Goal: Information Seeking & Learning: Learn about a topic

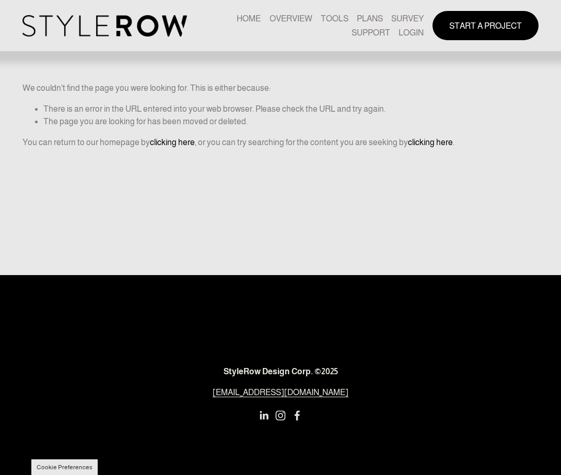
click at [403, 32] on link "LOGIN" at bounding box center [411, 33] width 25 height 14
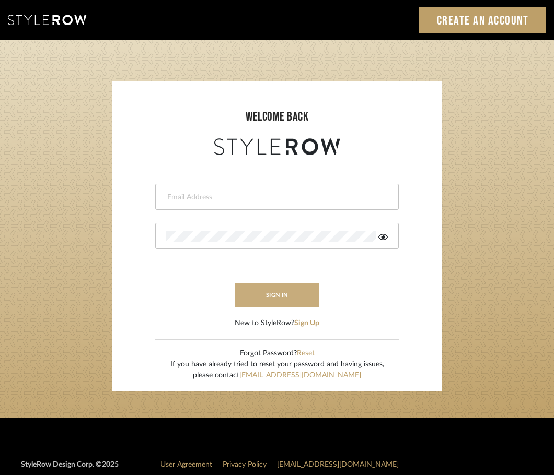
type input "afleener@marikameyer.com"
click at [265, 300] on button "sign in" at bounding box center [277, 295] width 84 height 25
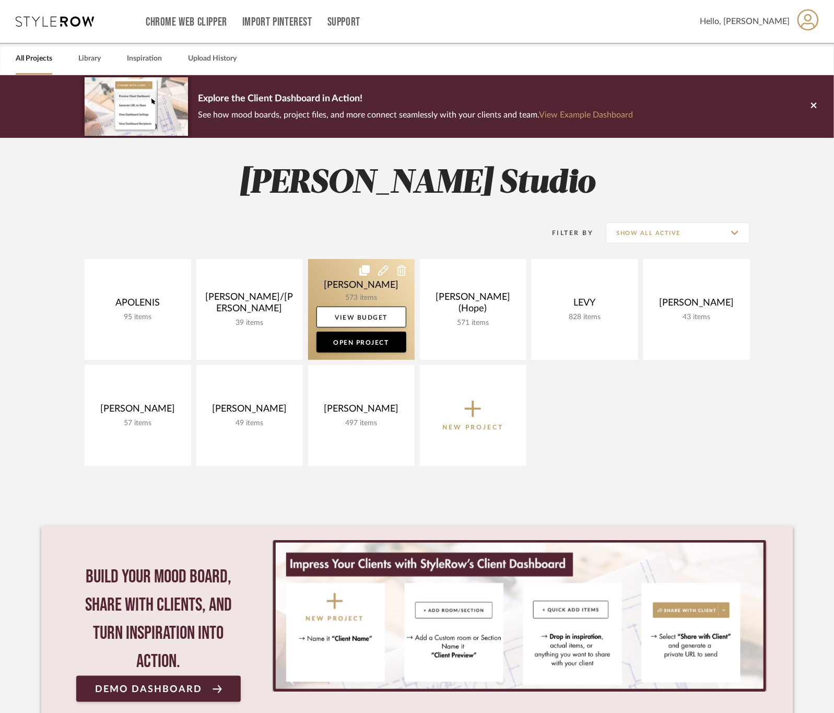
click at [342, 281] on link at bounding box center [361, 309] width 107 height 101
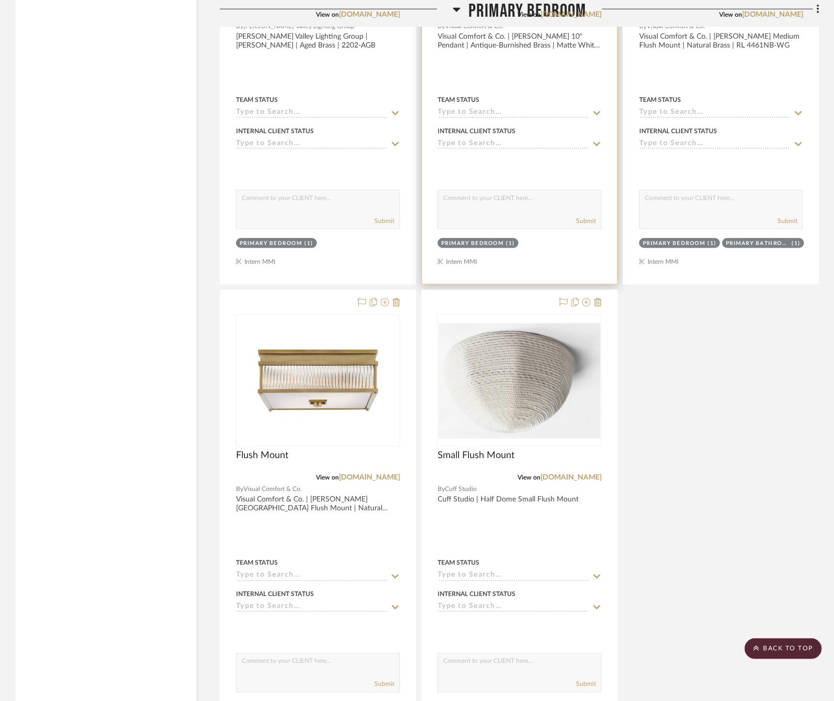
scroll to position [2429, 0]
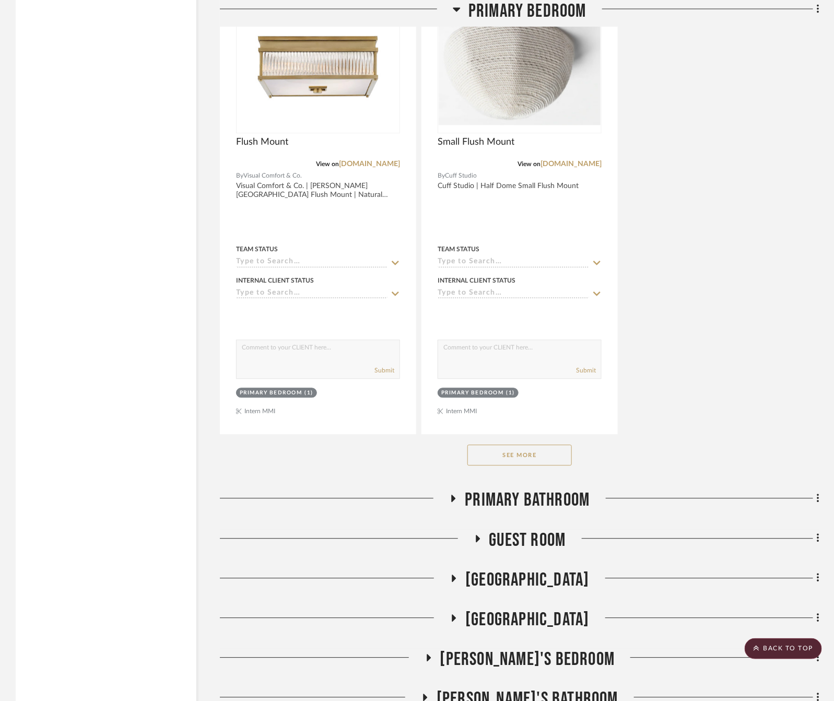
click at [524, 466] on button "See More" at bounding box center [519, 455] width 104 height 21
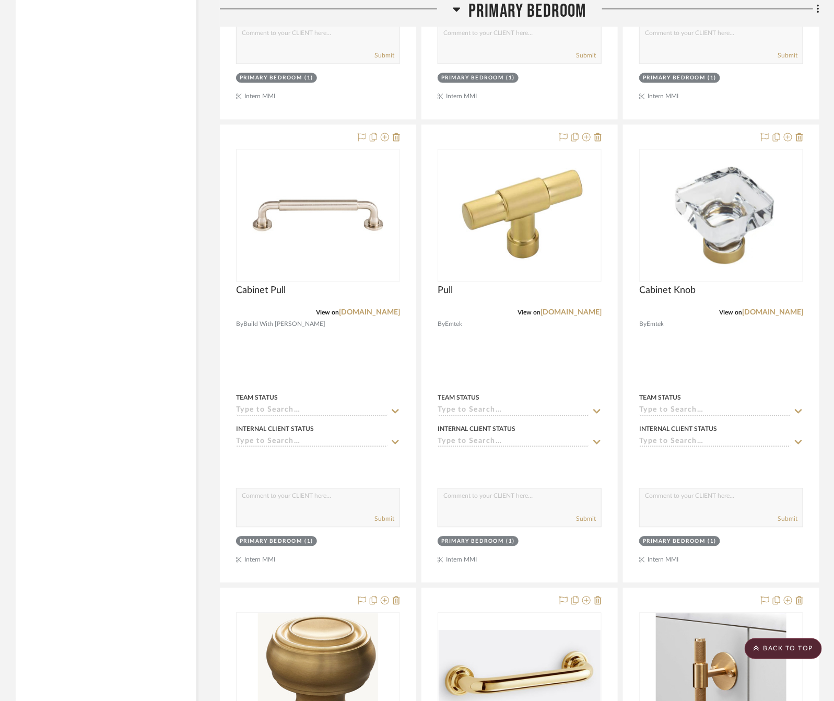
scroll to position [4152, 0]
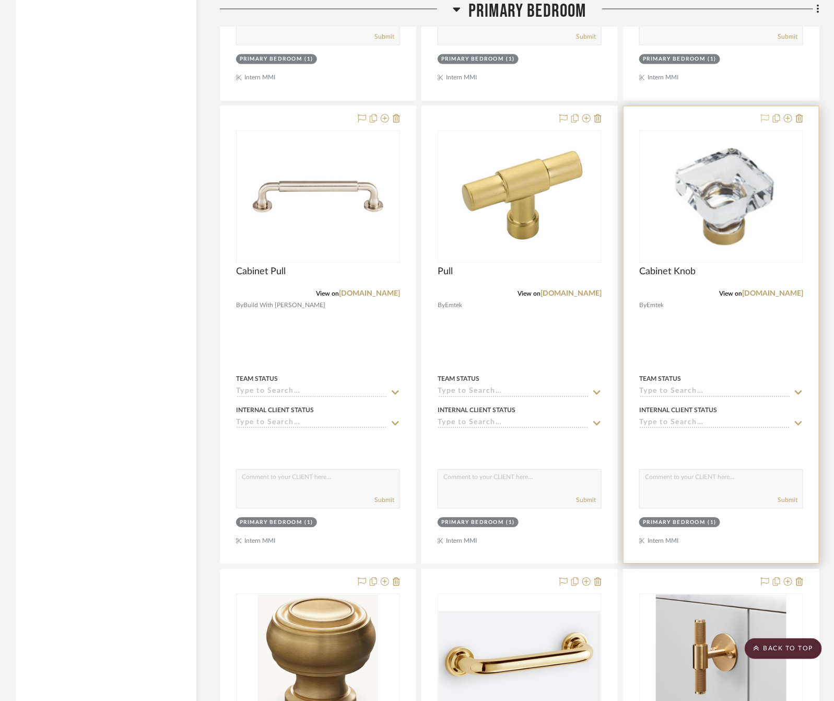
click at [765, 123] on icon at bounding box center [765, 118] width 8 height 8
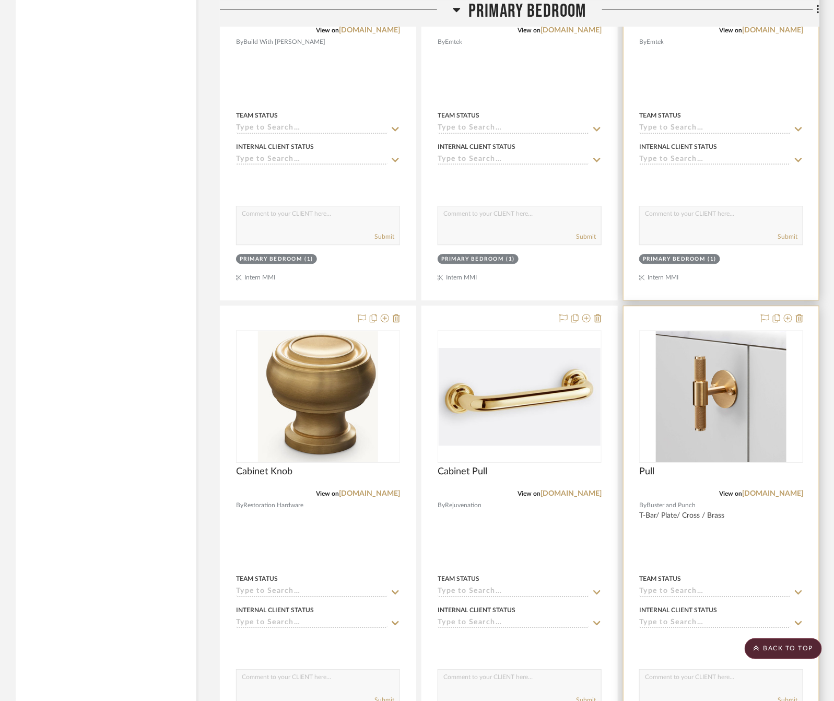
scroll to position [4466, 0]
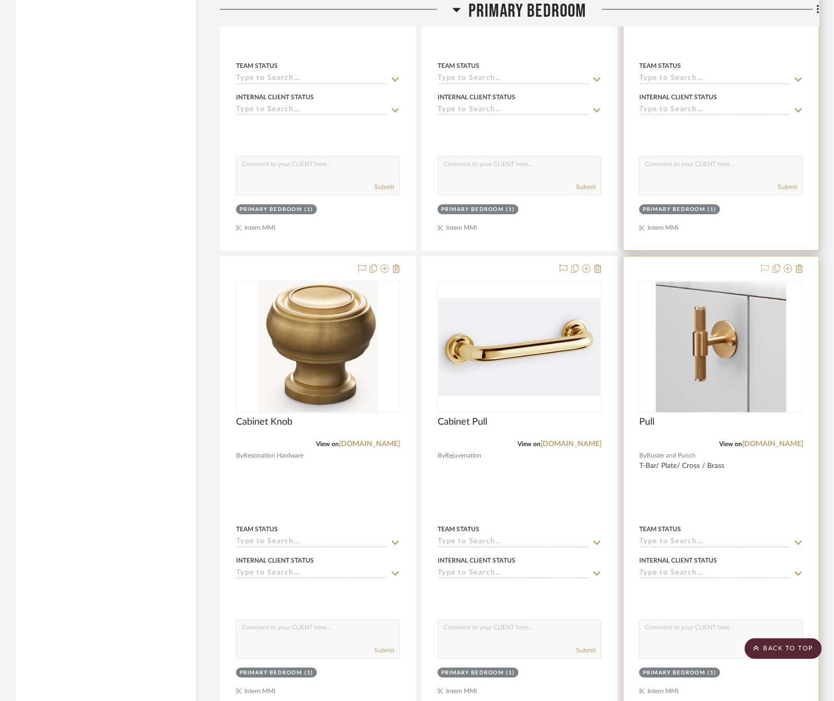
click at [762, 273] on icon at bounding box center [765, 268] width 8 height 8
click at [773, 448] on link "[DOMAIN_NAME]" at bounding box center [772, 443] width 61 height 7
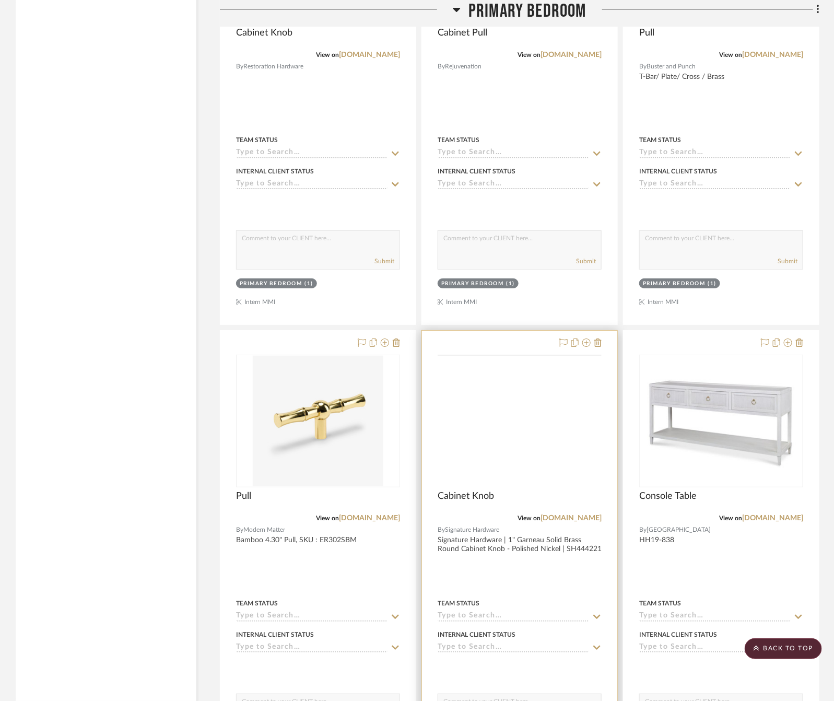
scroll to position [4936, 0]
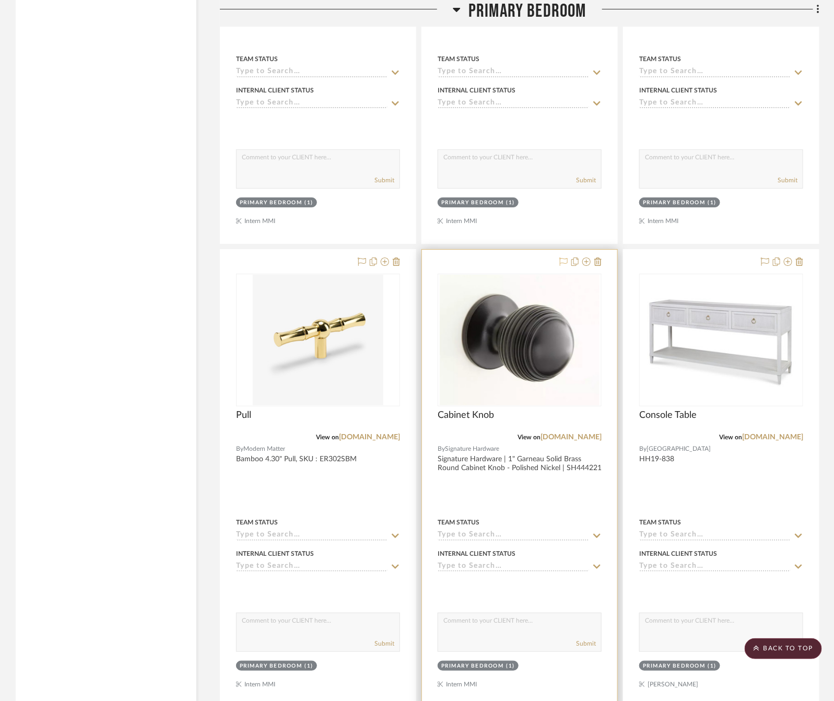
click at [565, 266] on icon at bounding box center [563, 261] width 8 height 8
click at [543, 441] on link "[DOMAIN_NAME]" at bounding box center [571, 437] width 61 height 7
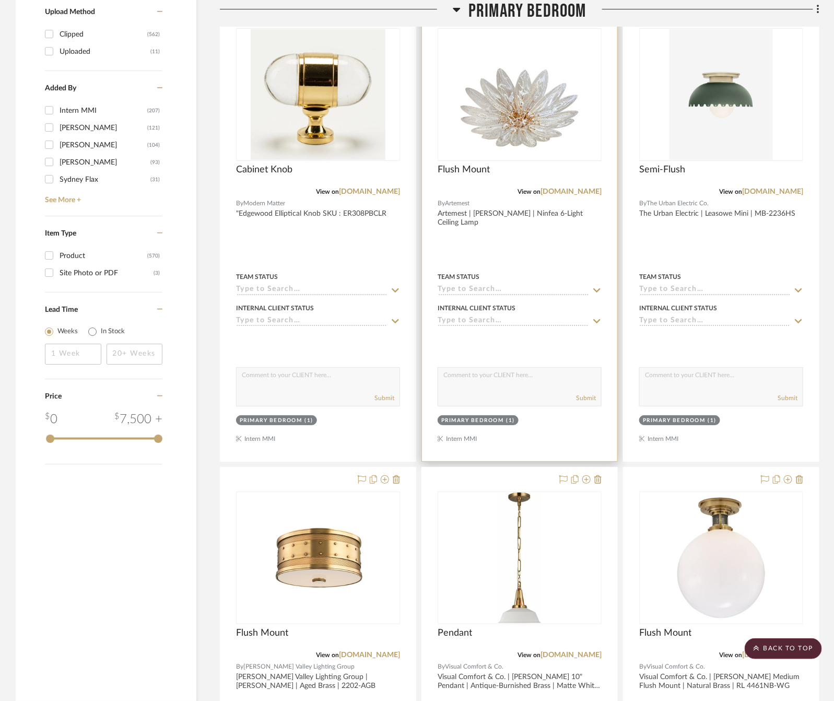
scroll to position [1332, 0]
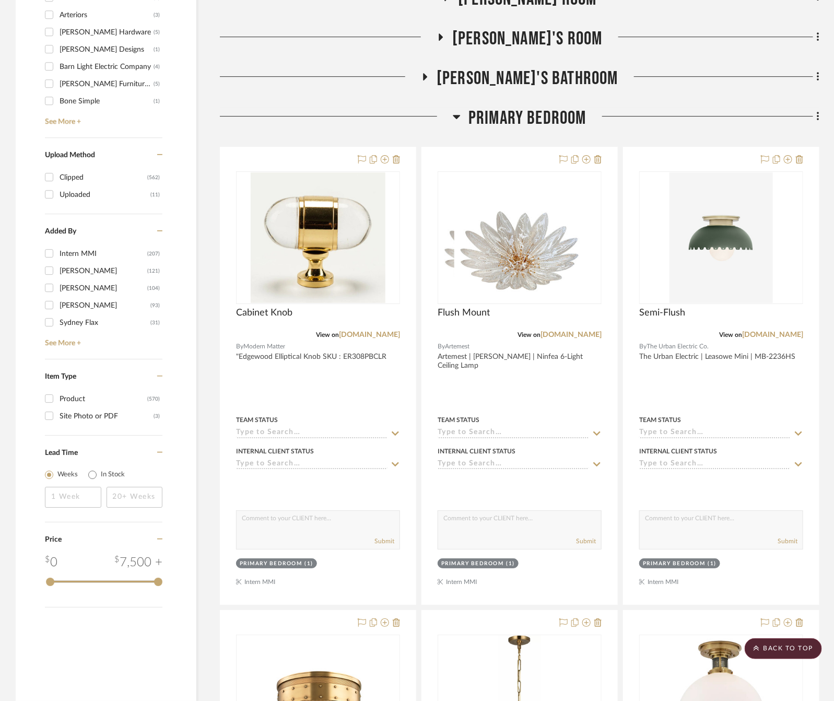
click at [519, 111] on span "Primary Bedroom" at bounding box center [528, 118] width 118 height 22
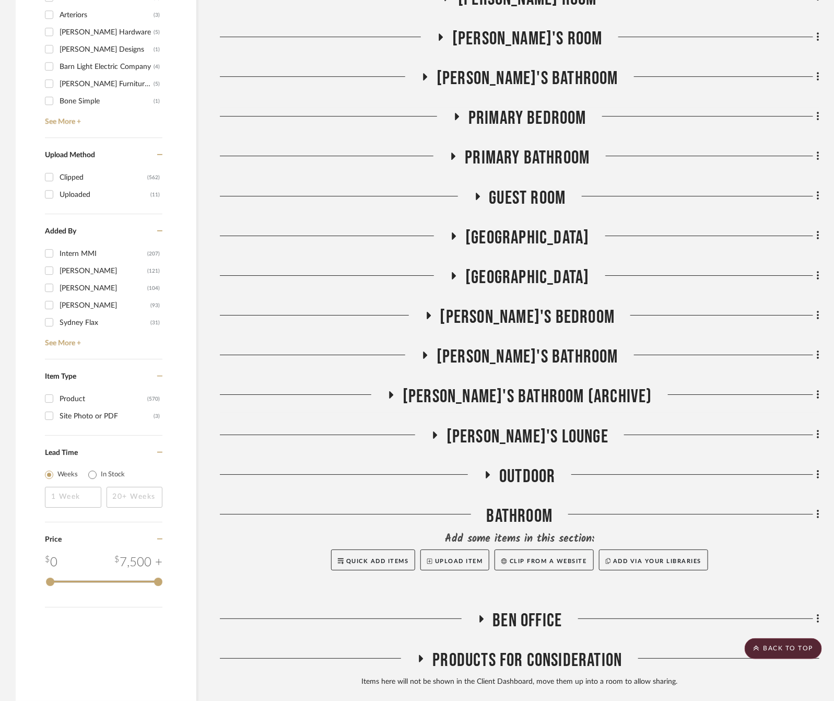
click at [521, 159] on span "Primary Bathroom" at bounding box center [527, 158] width 125 height 22
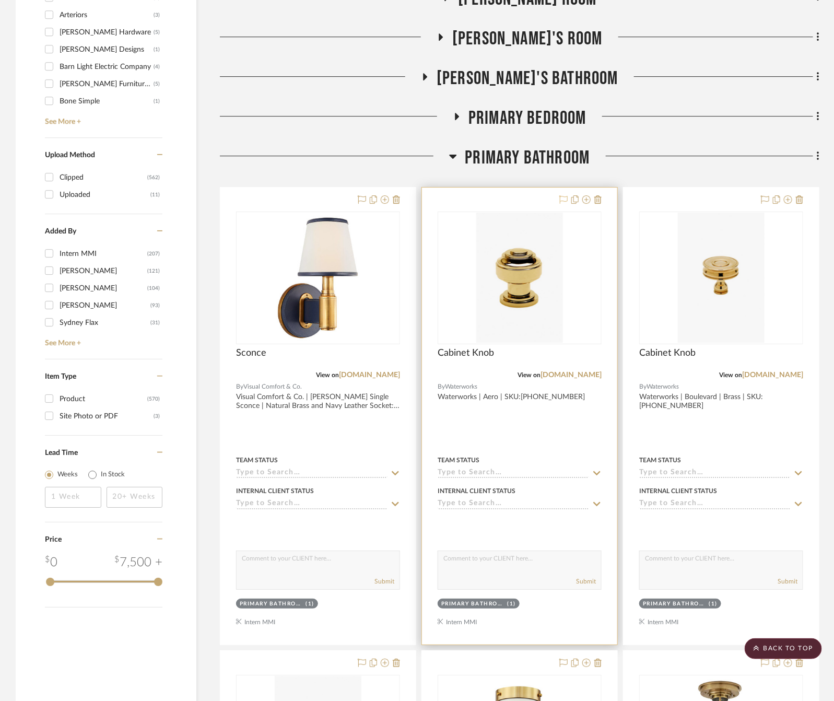
click at [563, 199] on icon at bounding box center [563, 199] width 8 height 8
click at [569, 375] on link "[DOMAIN_NAME]" at bounding box center [571, 374] width 61 height 7
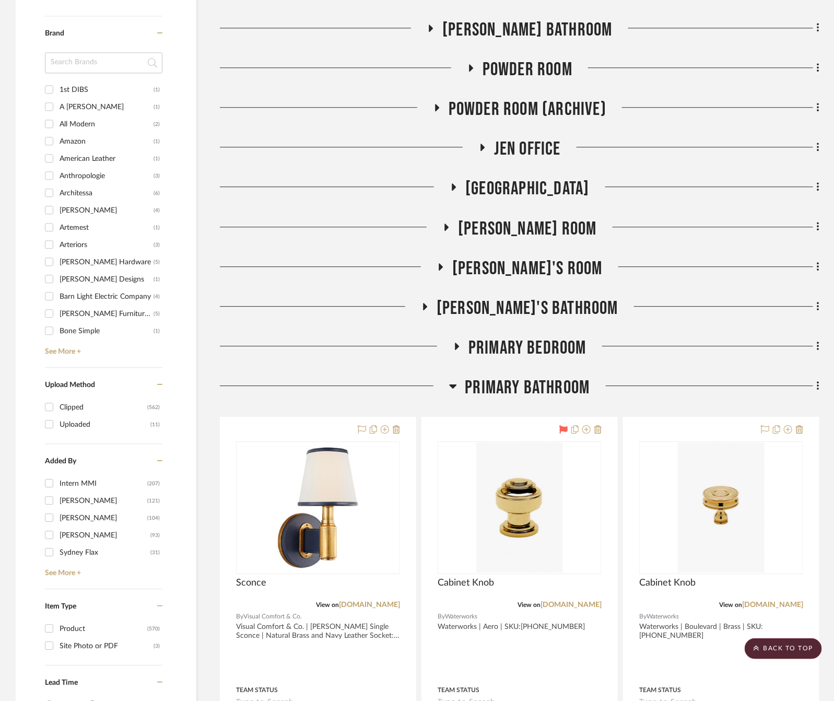
scroll to position [1097, 0]
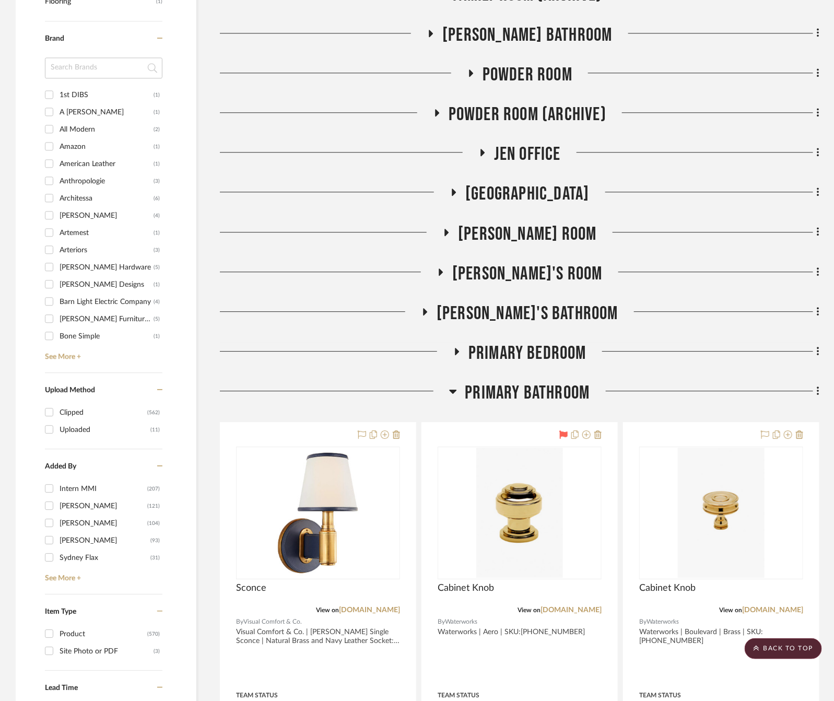
click at [557, 347] on span "Primary Bedroom" at bounding box center [528, 353] width 118 height 22
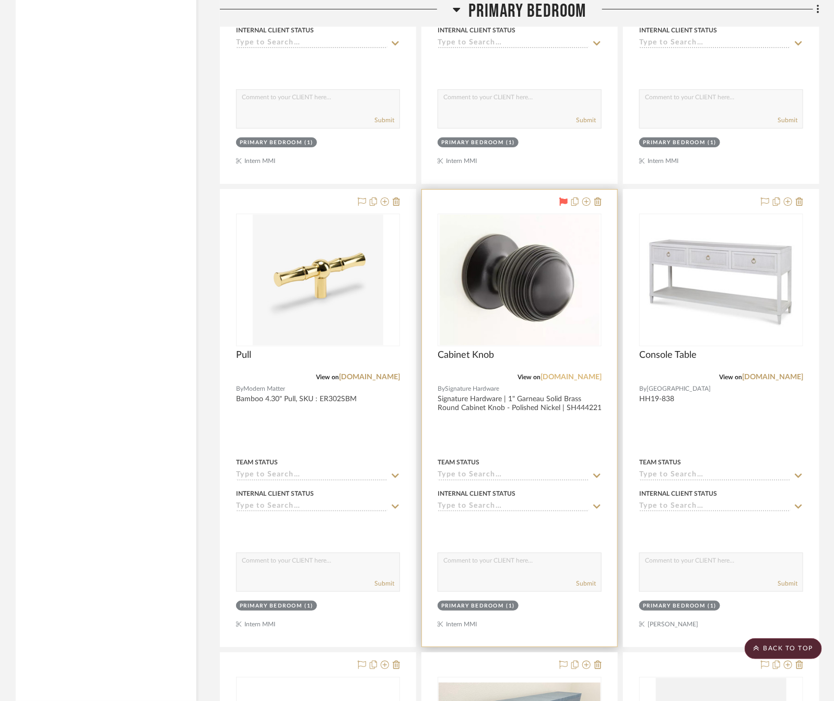
scroll to position [5014, 0]
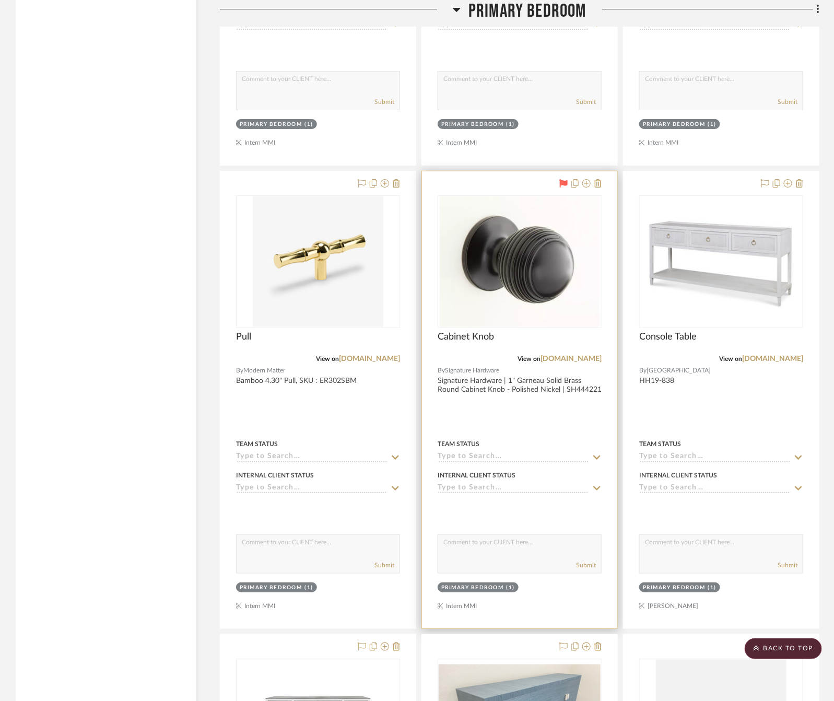
click at [541, 392] on div at bounding box center [519, 399] width 195 height 457
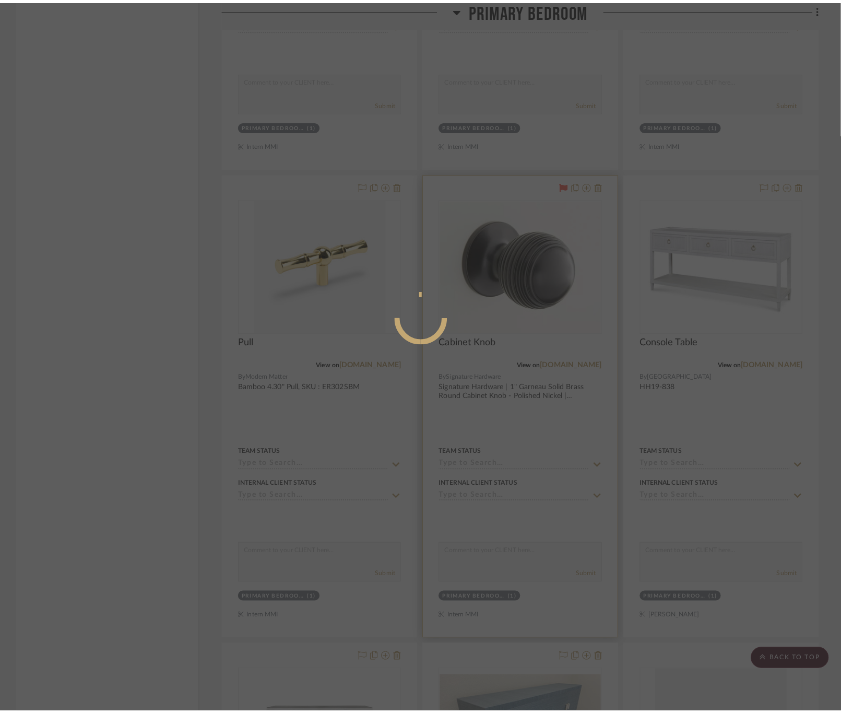
scroll to position [0, 0]
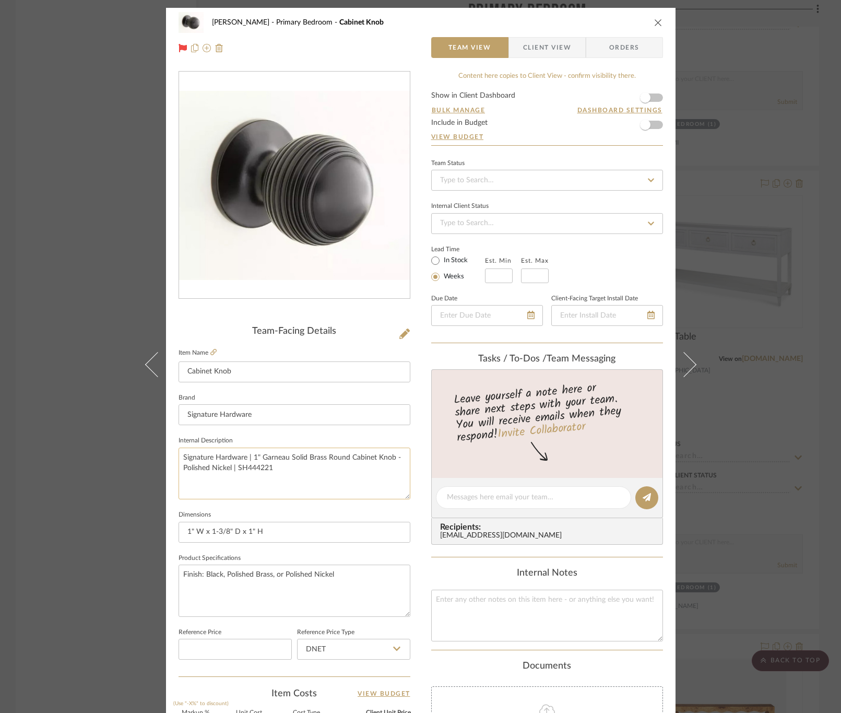
click at [259, 471] on textarea "Signature Hardware | 1" Garneau Solid Brass Round Cabinet Knob - Polished Nicke…" at bounding box center [295, 474] width 232 height 52
click at [765, 110] on div "[PERSON_NAME] Primary Bedroom Cabinet Knob Team View Client View Orders Team-Fa…" at bounding box center [420, 356] width 841 height 713
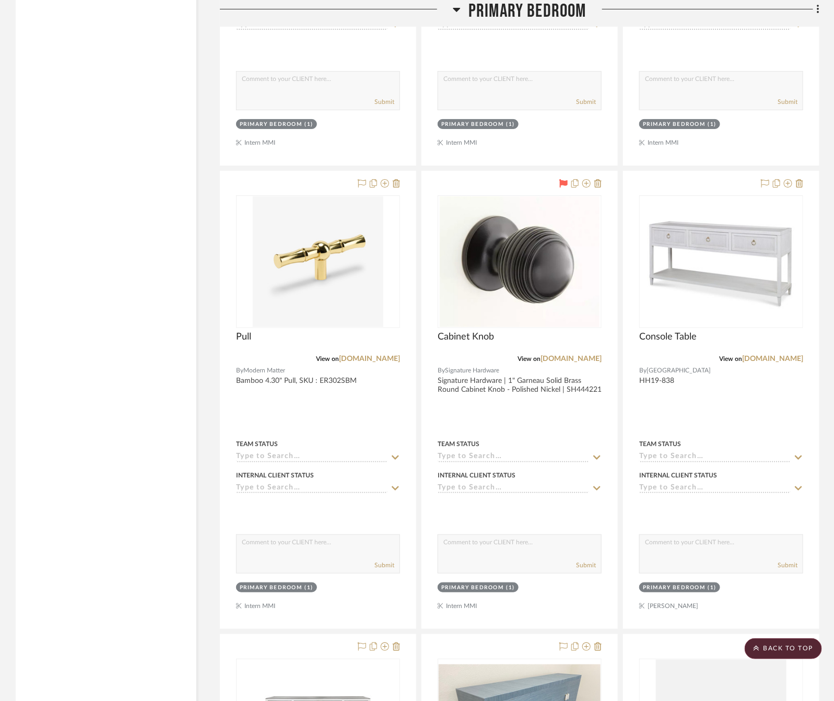
click at [552, 4] on span "Primary Bedroom" at bounding box center [528, 11] width 118 height 22
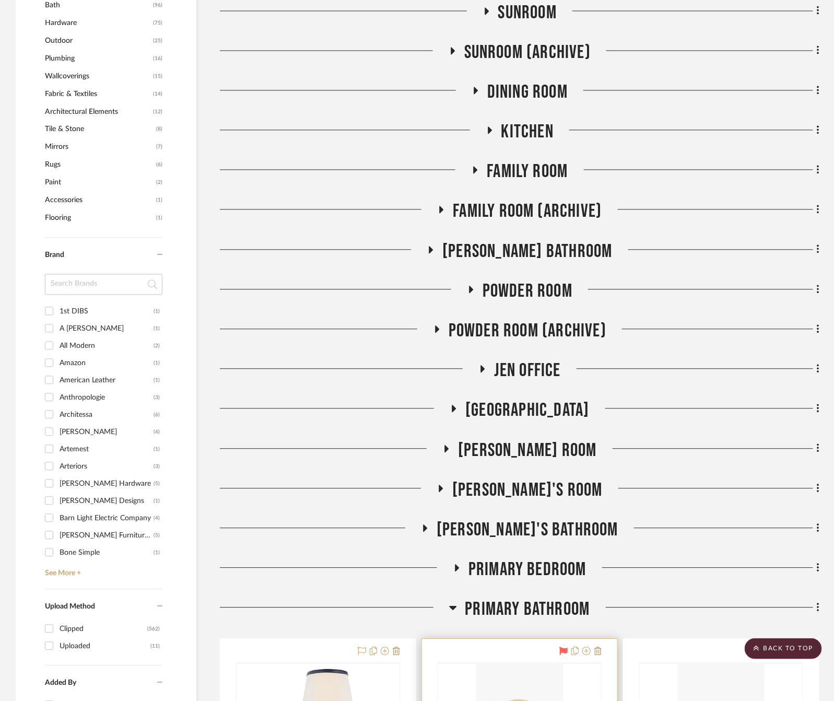
scroll to position [967, 0]
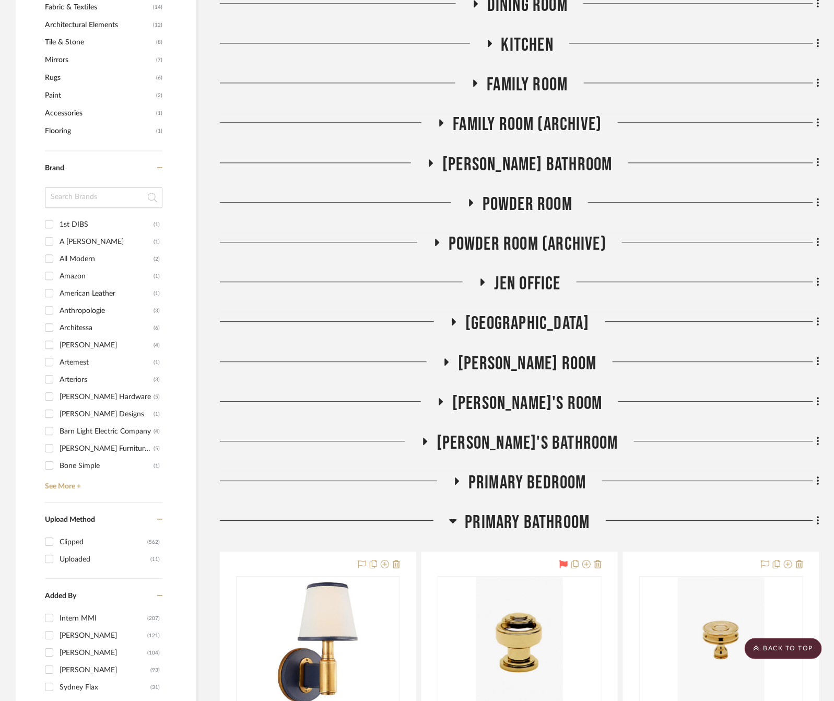
click at [519, 516] on span "Primary Bathroom" at bounding box center [527, 522] width 125 height 22
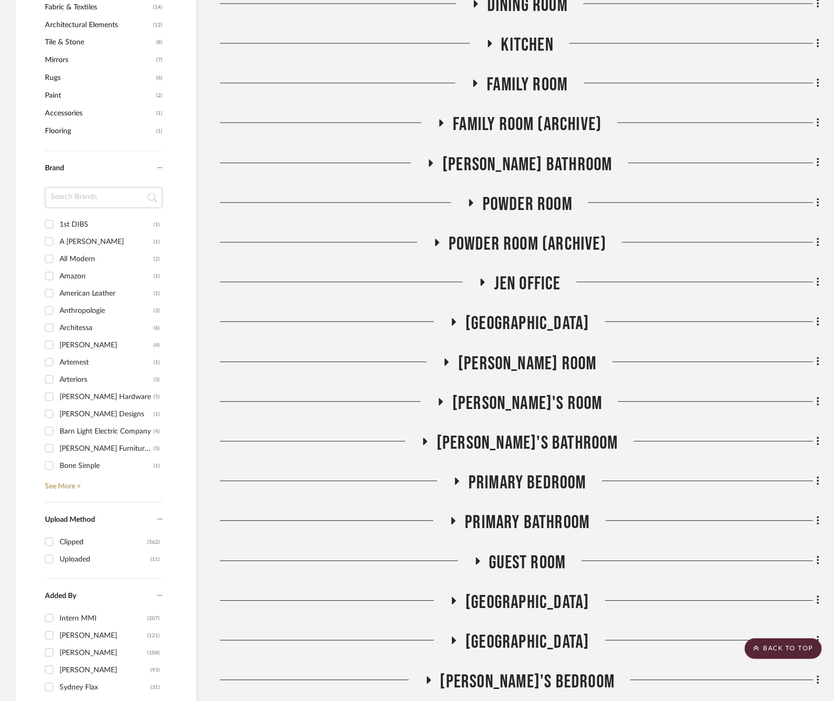
click at [527, 475] on span "Primary Bedroom" at bounding box center [528, 483] width 118 height 22
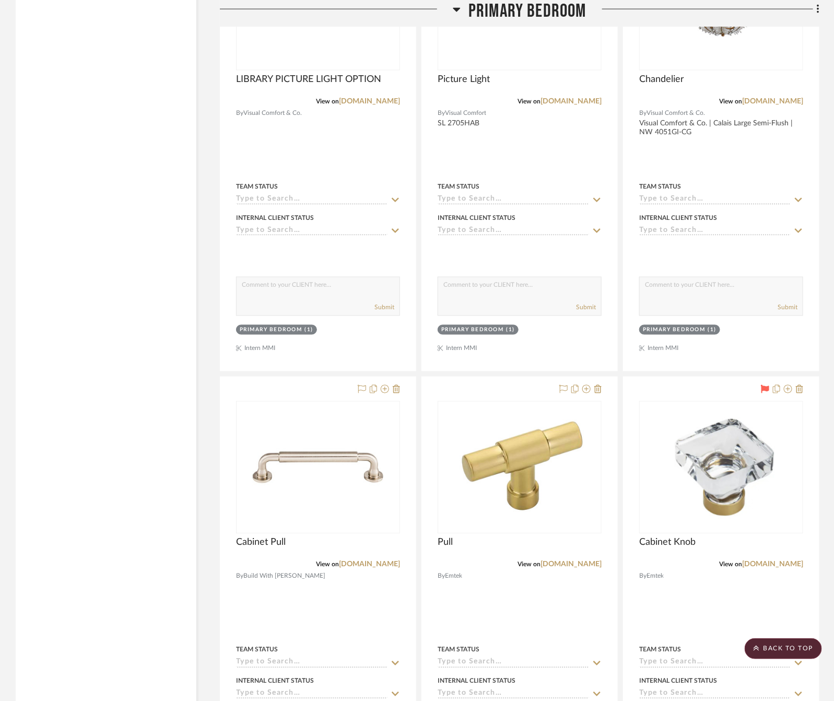
scroll to position [4101, 0]
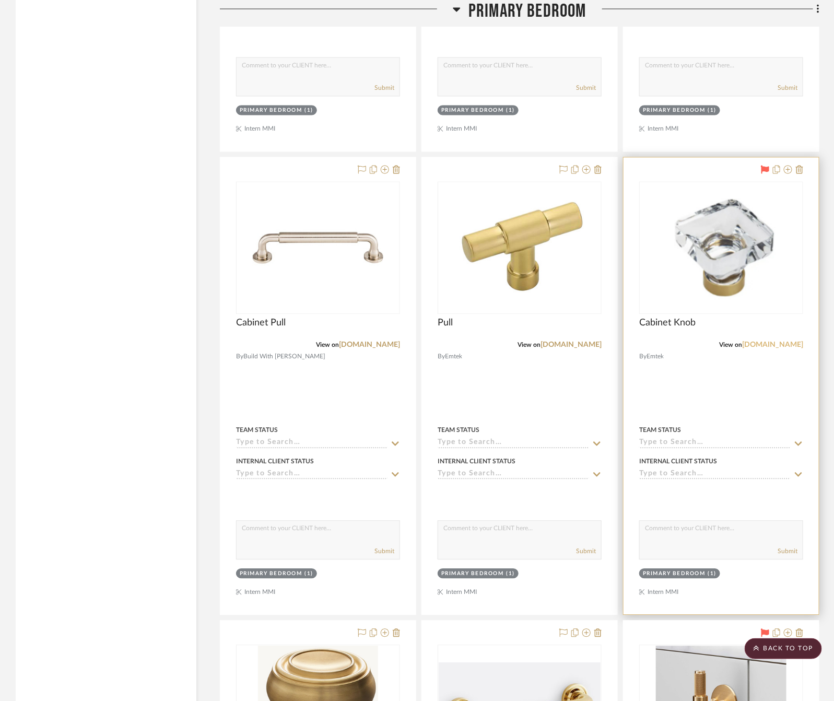
click at [786, 348] on link "[DOMAIN_NAME]" at bounding box center [772, 345] width 61 height 7
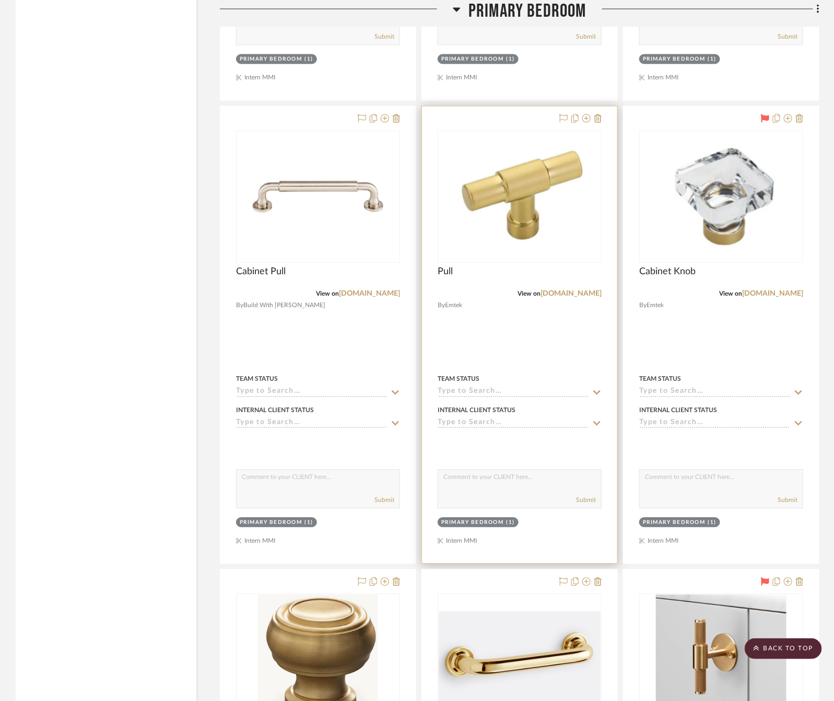
scroll to position [4180, 0]
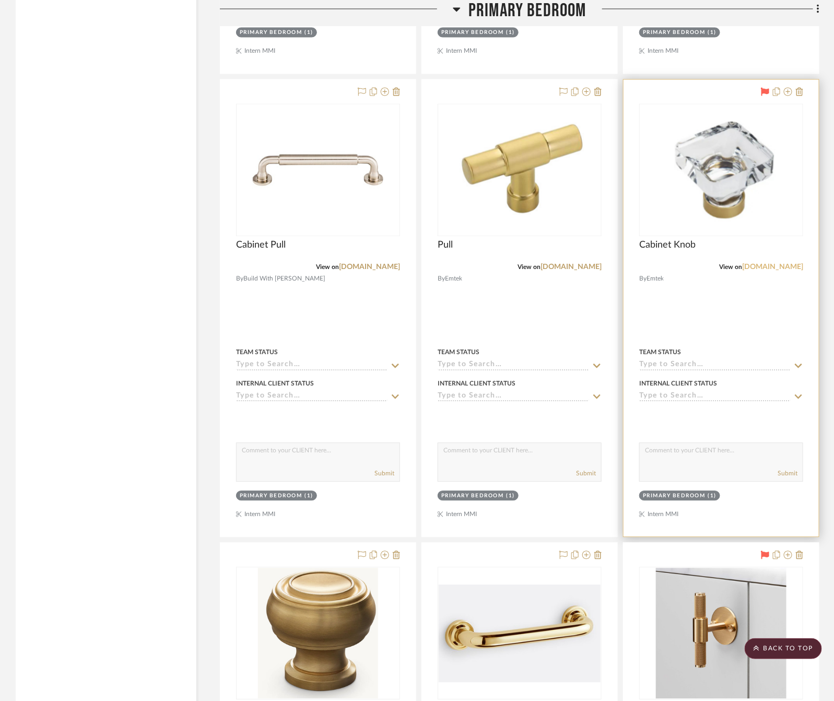
click at [800, 271] on link "[DOMAIN_NAME]" at bounding box center [772, 266] width 61 height 7
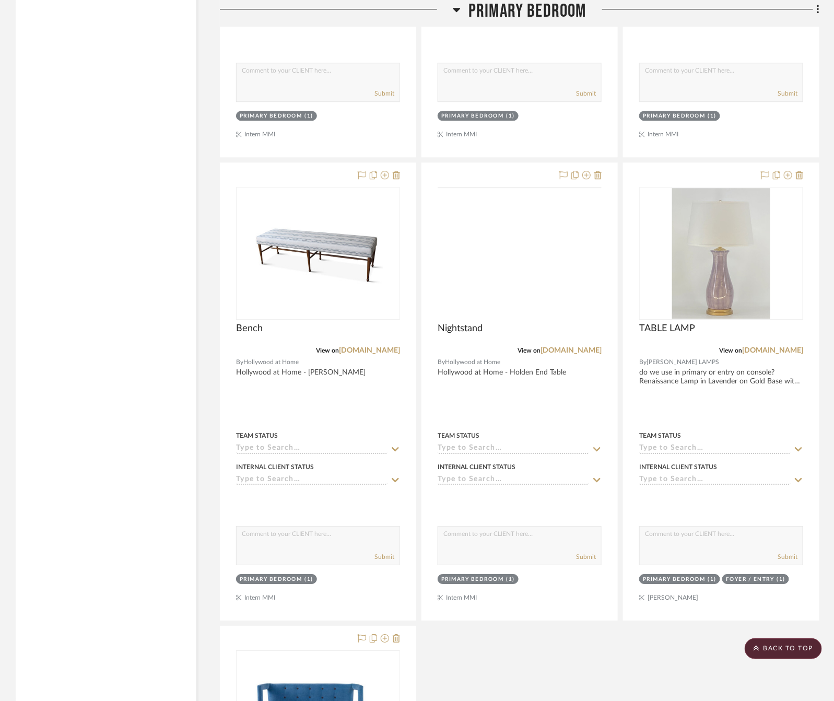
scroll to position [7548, 0]
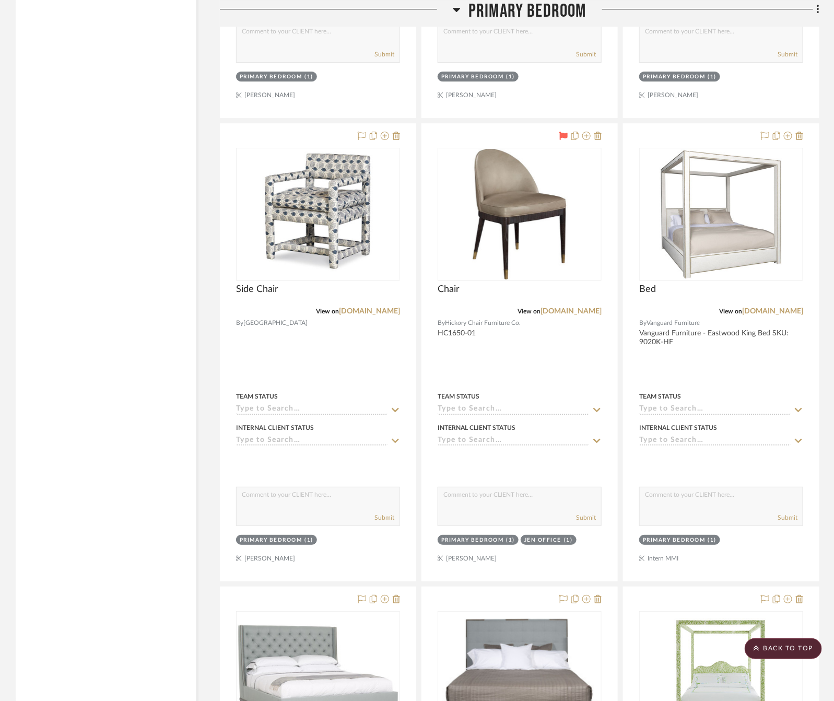
click at [519, 14] on span "Primary Bedroom" at bounding box center [528, 11] width 118 height 22
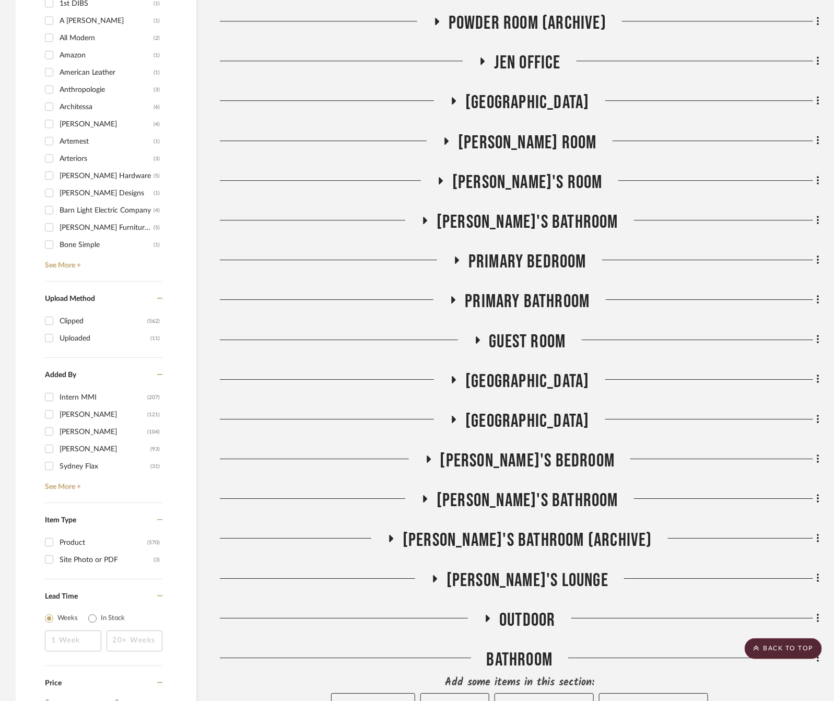
scroll to position [1326, 0]
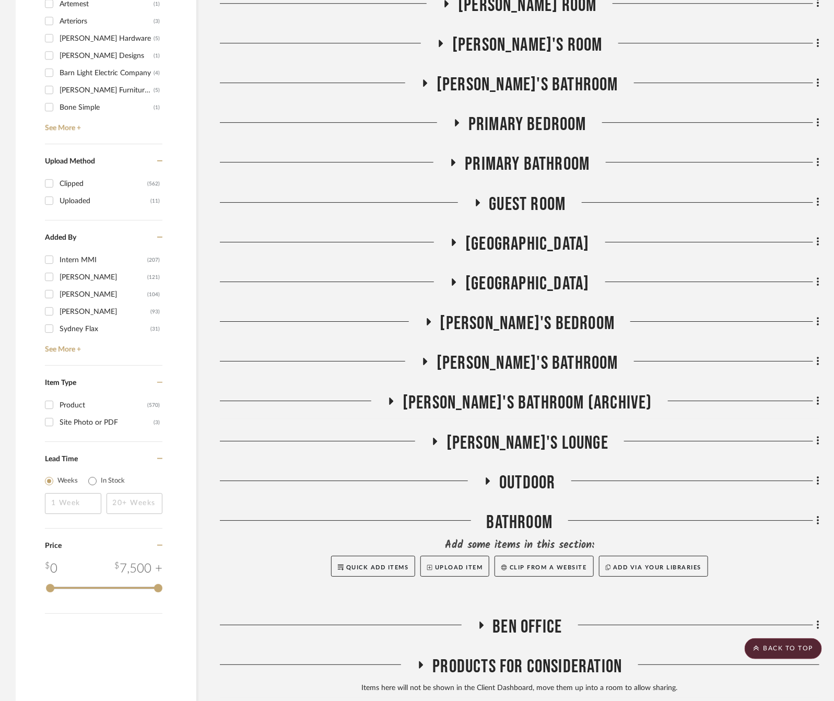
click at [534, 166] on span "Primary Bathroom" at bounding box center [527, 164] width 125 height 22
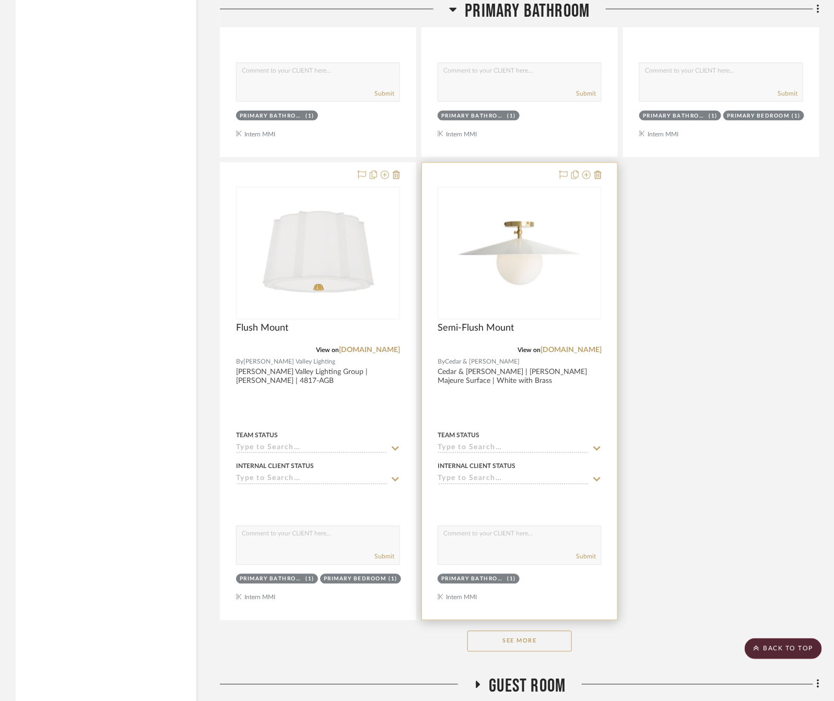
scroll to position [2501, 0]
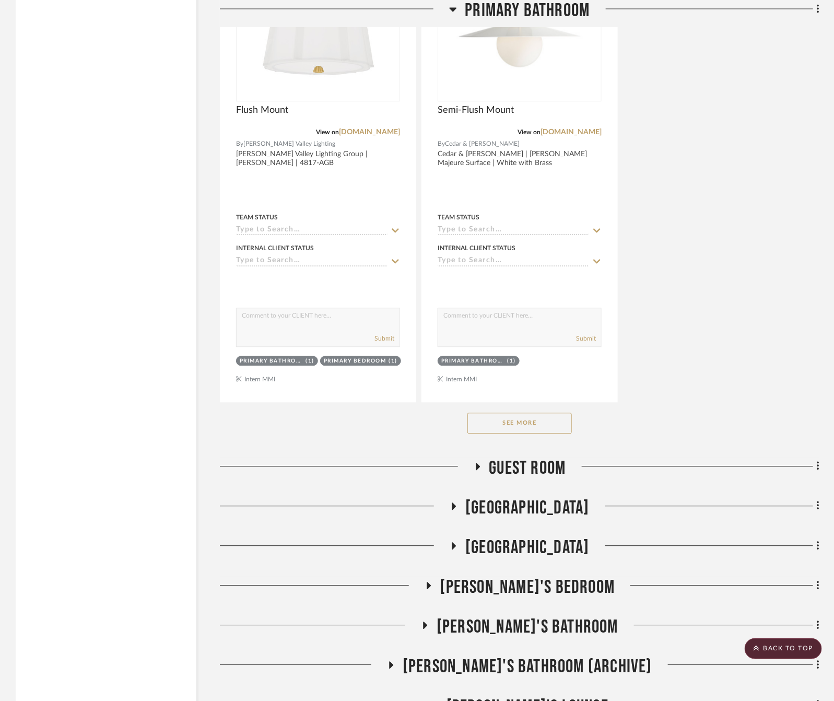
click at [522, 425] on button "See More" at bounding box center [519, 423] width 104 height 21
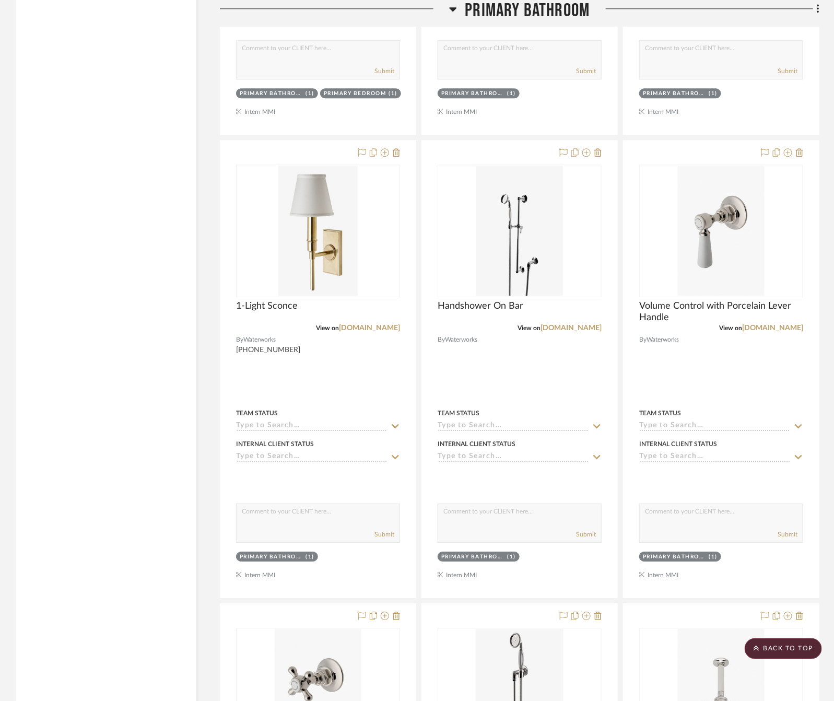
scroll to position [2814, 0]
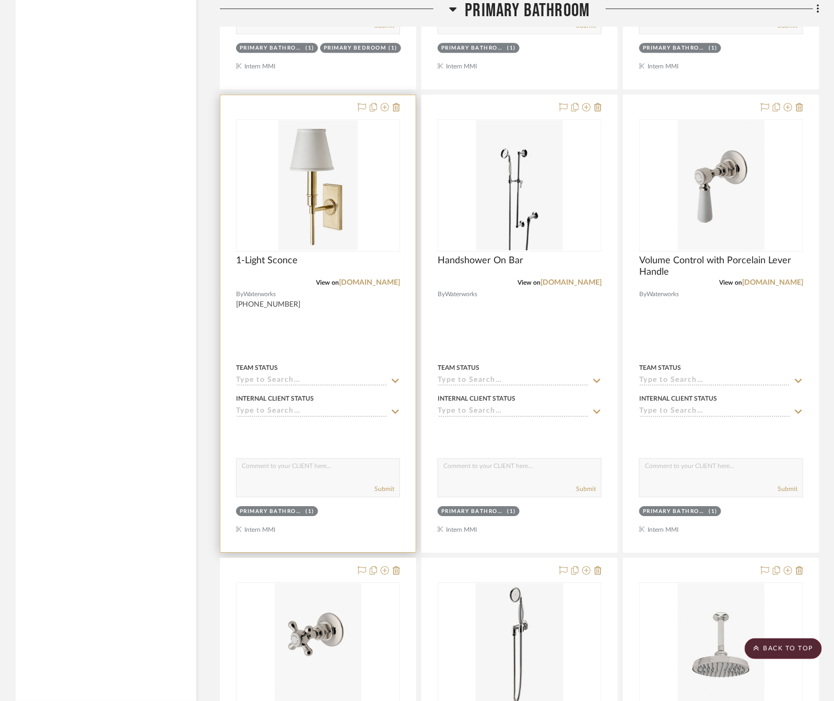
click at [367, 334] on div at bounding box center [317, 323] width 195 height 457
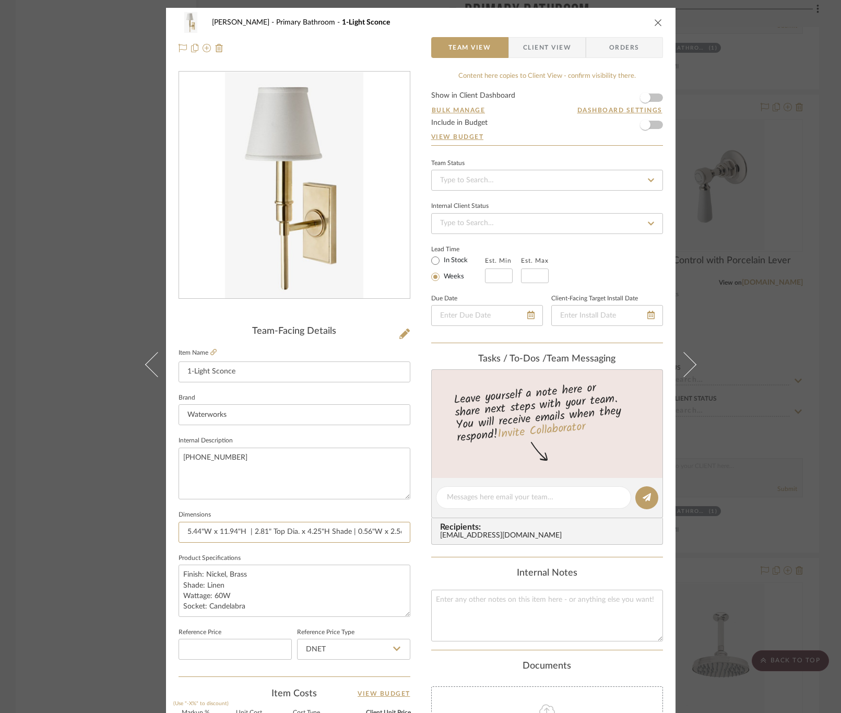
scroll to position [0, 73]
drag, startPoint x: 179, startPoint y: 534, endPoint x: 482, endPoint y: 533, distance: 302.9
click at [482, 533] on div "[PERSON_NAME] Primary Bathroom 1-Light Sconce Team View Client View Orders Team…" at bounding box center [421, 490] width 510 height 965
click at [740, 265] on div "[PERSON_NAME] Primary Bathroom 1-Light Sconce Team View Client View Orders Team…" at bounding box center [420, 356] width 841 height 713
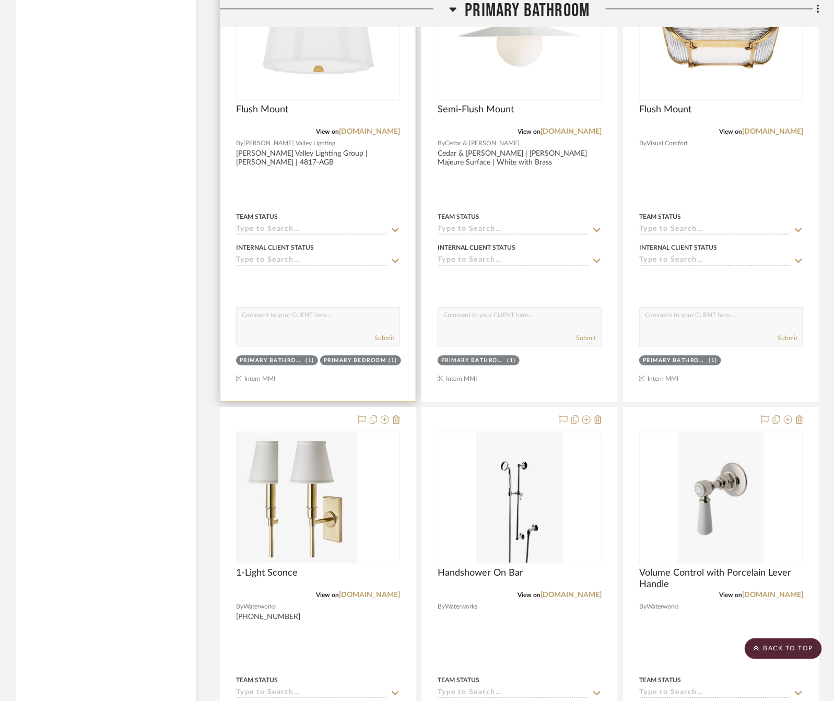
scroll to position [2501, 0]
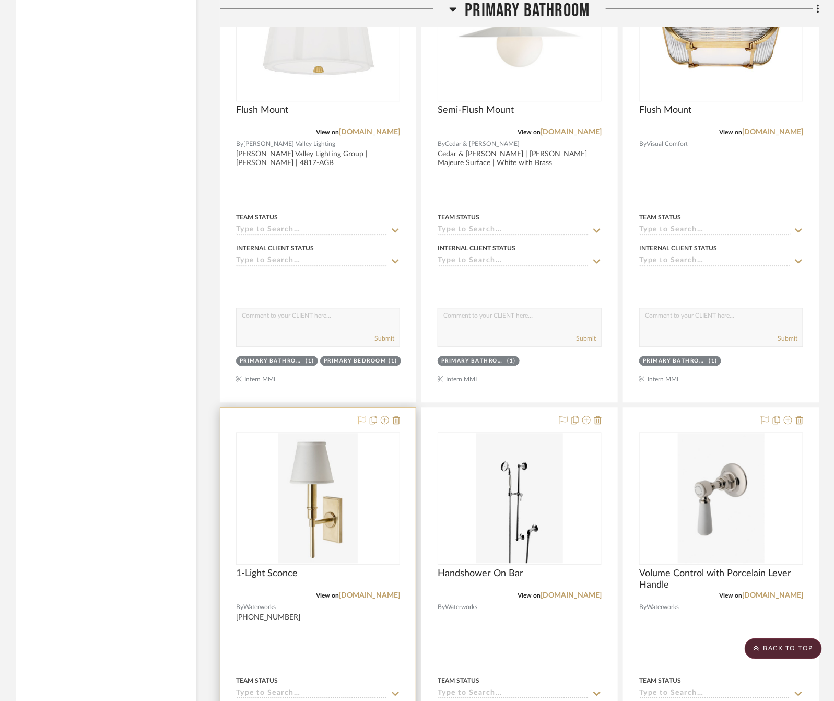
click at [361, 425] on icon at bounding box center [362, 420] width 8 height 8
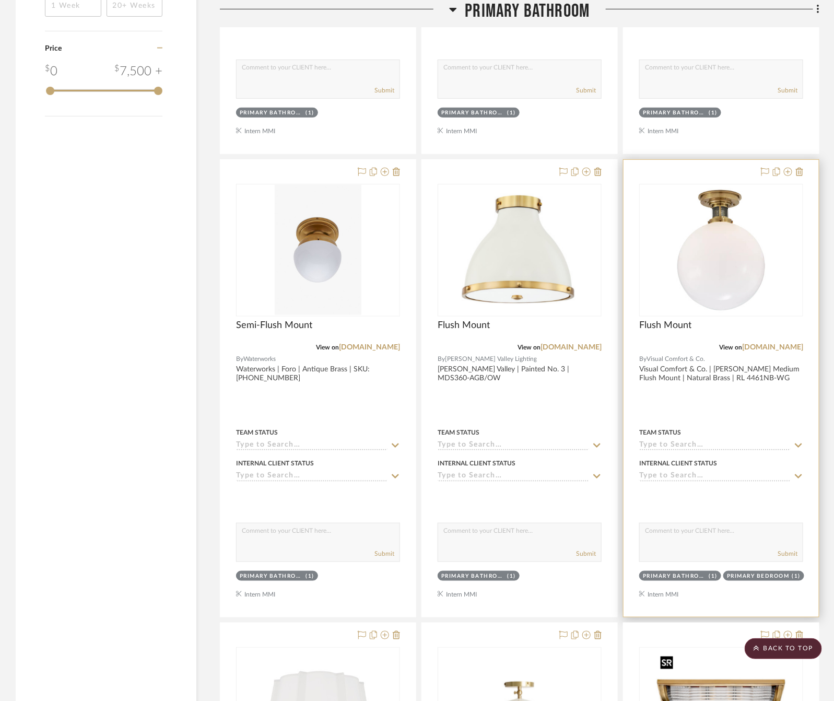
scroll to position [1796, 0]
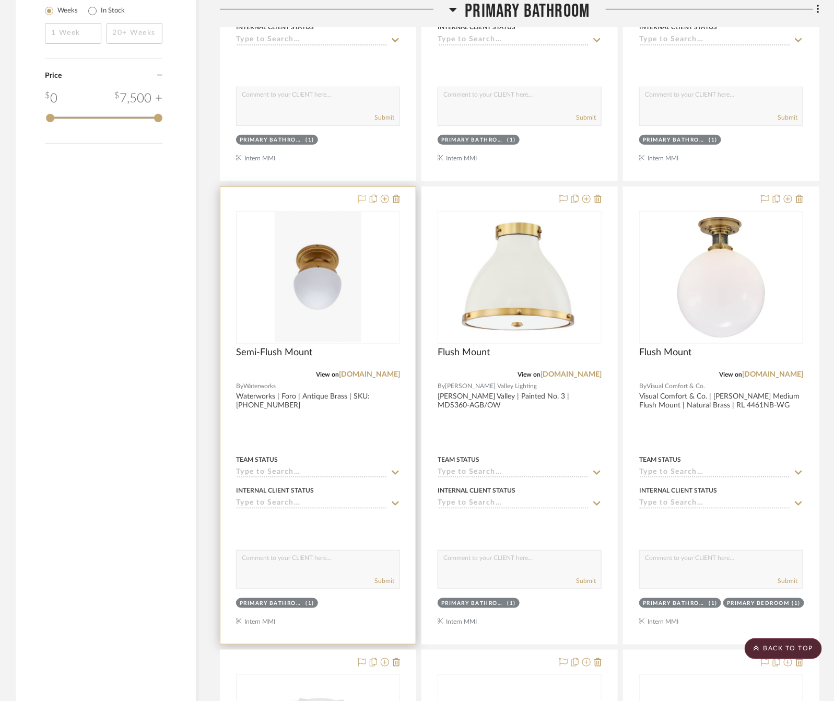
click at [359, 200] on icon at bounding box center [362, 199] width 8 height 8
click at [361, 377] on link "[DOMAIN_NAME]" at bounding box center [369, 374] width 61 height 7
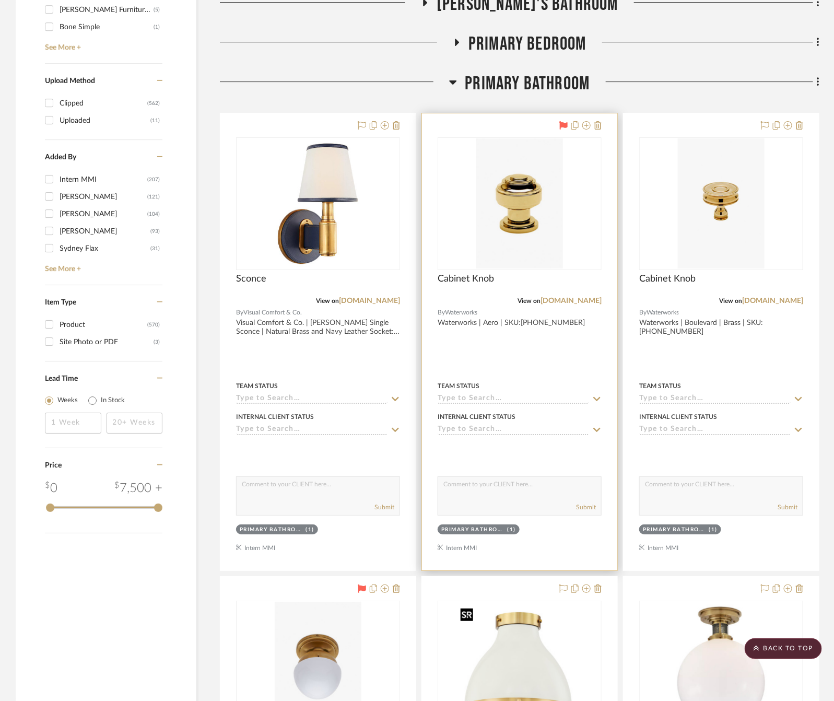
scroll to position [1404, 0]
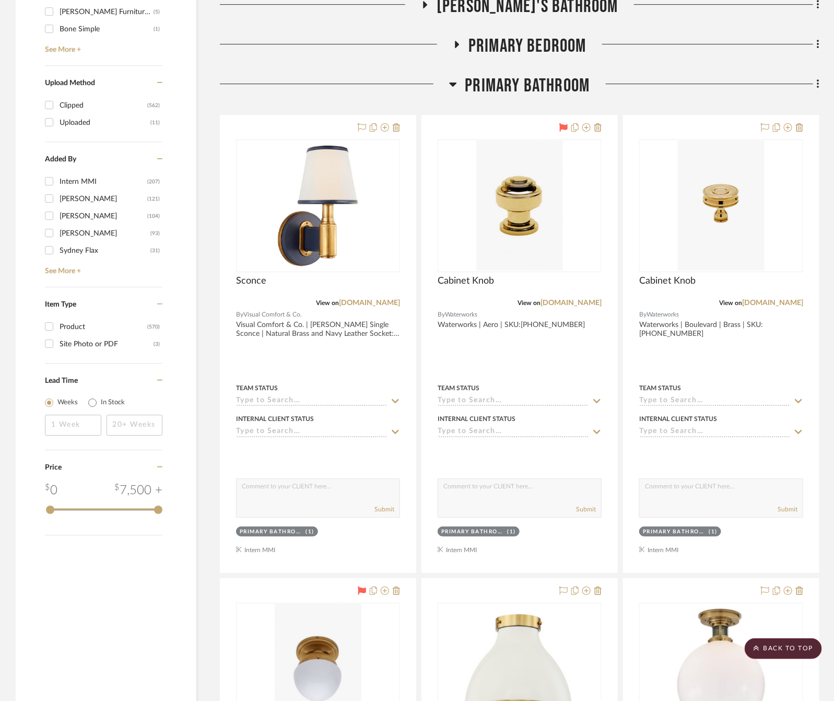
click at [537, 41] on span "Primary Bedroom" at bounding box center [528, 46] width 118 height 22
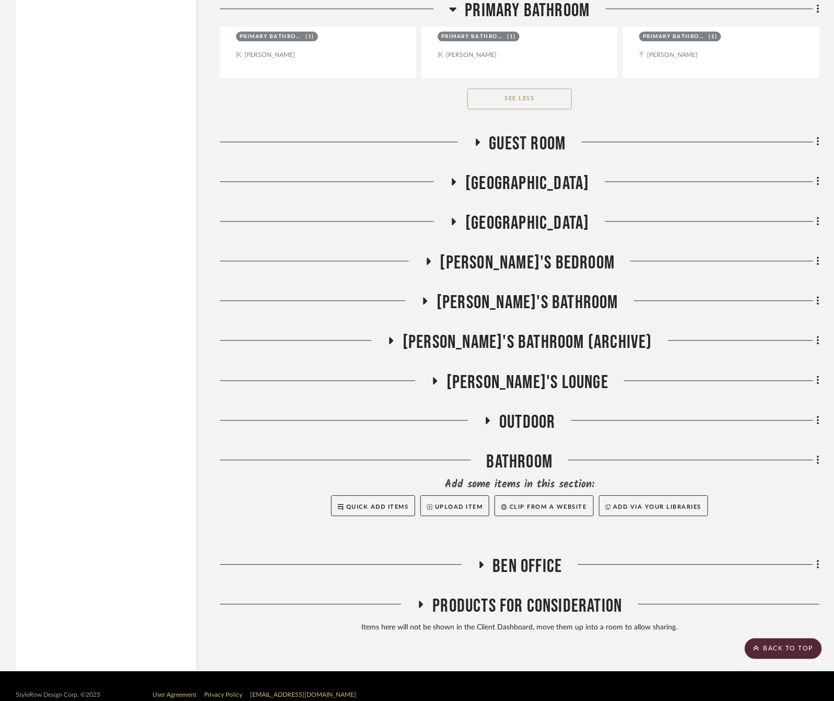
scroll to position [12608, 0]
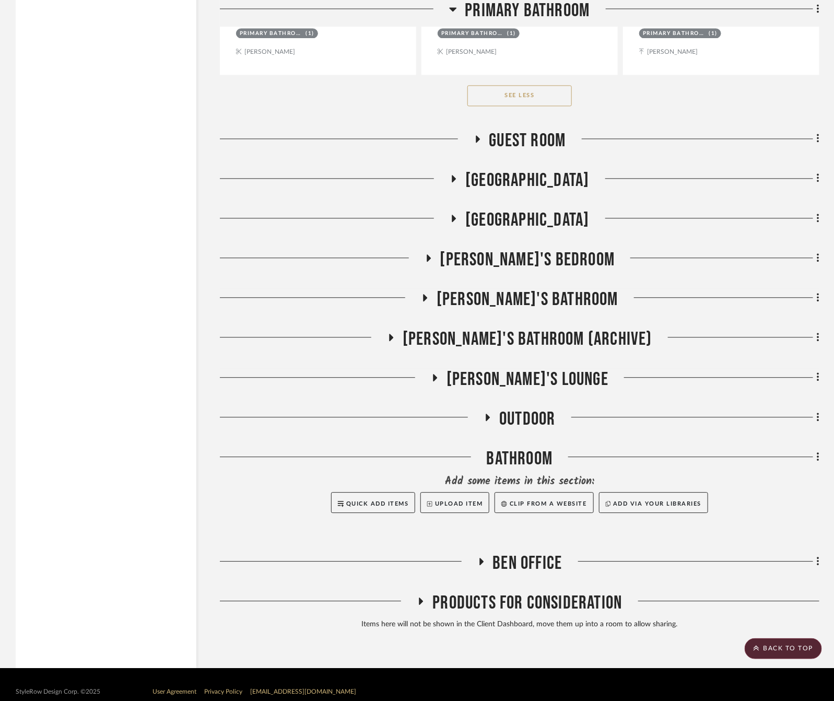
click at [531, 192] on span "[GEOGRAPHIC_DATA]" at bounding box center [527, 180] width 124 height 22
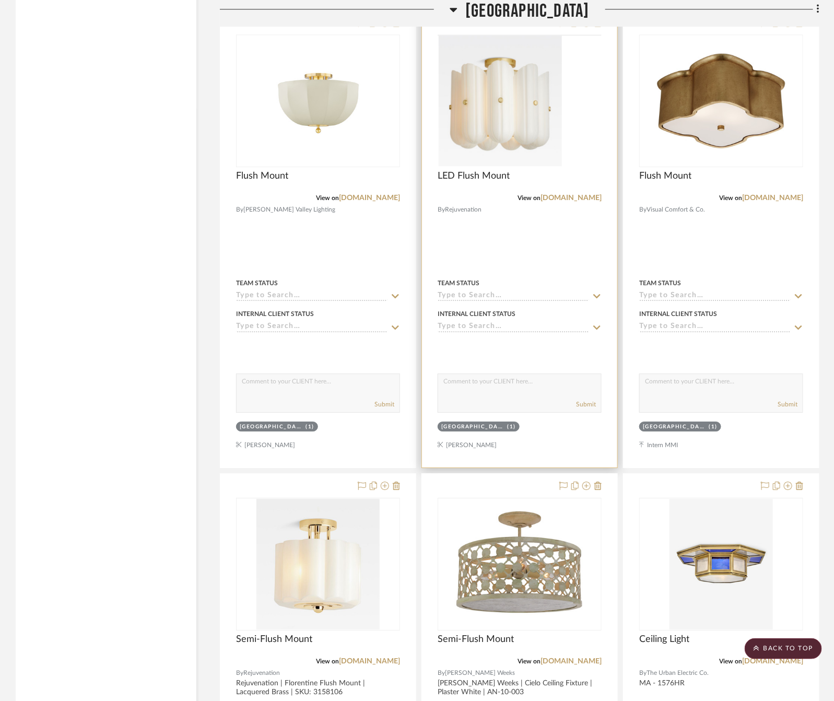
scroll to position [12999, 0]
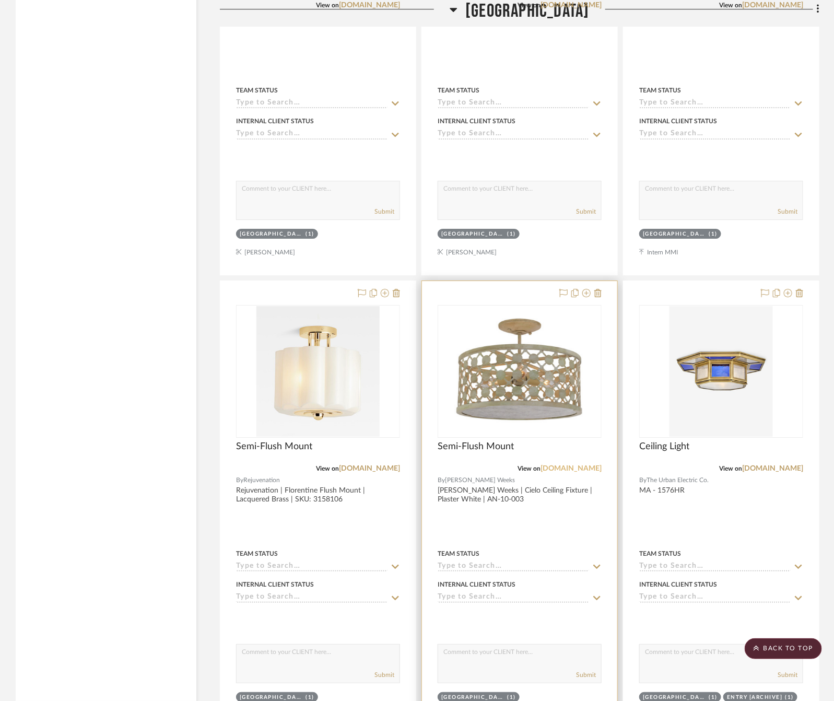
click at [560, 472] on link "[DOMAIN_NAME]" at bounding box center [571, 468] width 61 height 7
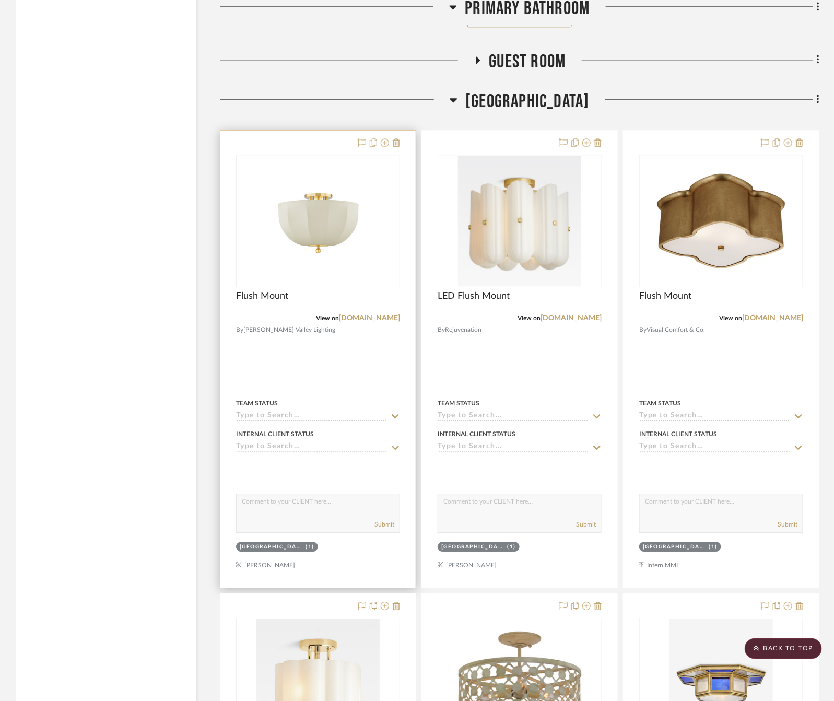
scroll to position [12686, 0]
click at [385, 322] on link "[DOMAIN_NAME]" at bounding box center [369, 318] width 61 height 7
click at [325, 401] on div at bounding box center [317, 359] width 195 height 457
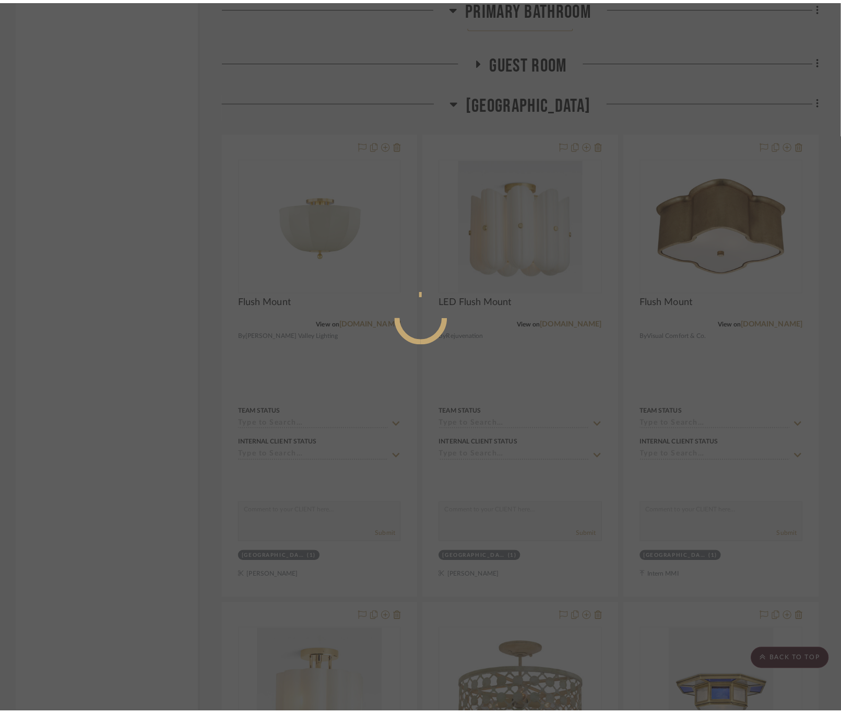
scroll to position [0, 0]
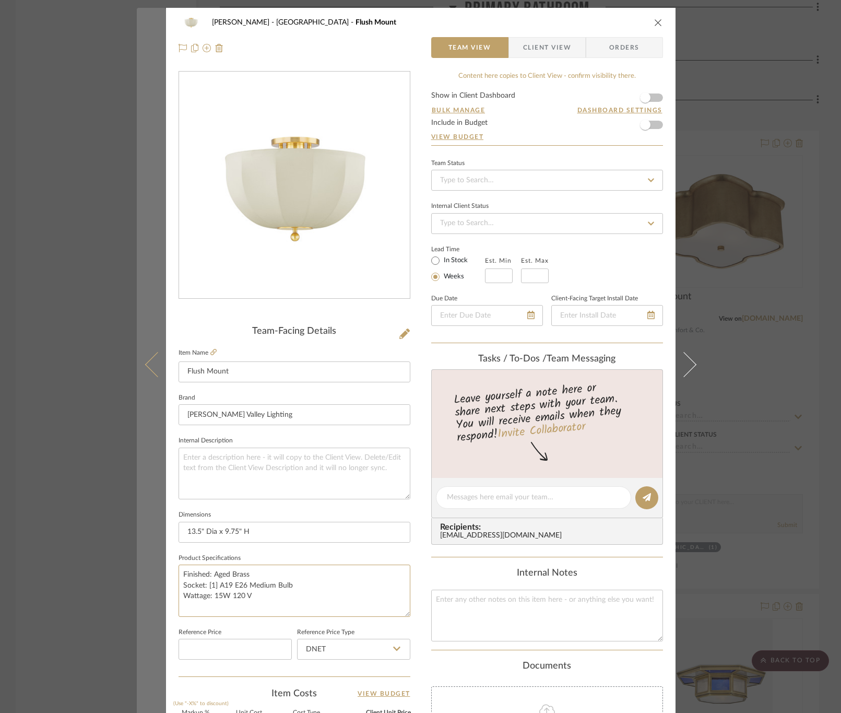
drag, startPoint x: 263, startPoint y: 594, endPoint x: 154, endPoint y: 586, distance: 110.0
click at [154, 586] on mat-dialog-content "[PERSON_NAME] Stair [PERSON_NAME] Flush Mount Team View Client View Orders Team…" at bounding box center [421, 490] width 568 height 965
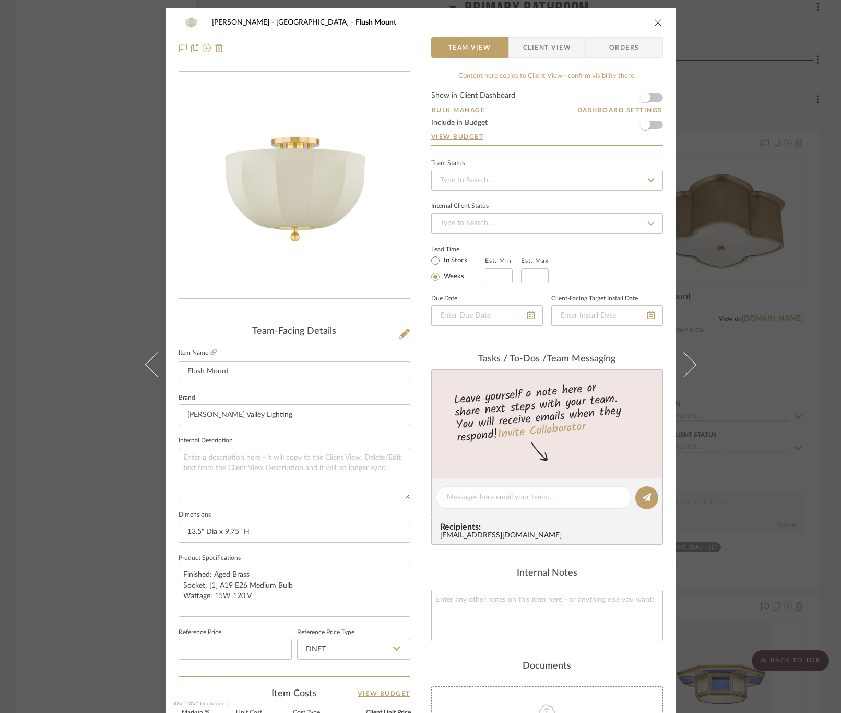
click at [790, 306] on div "[PERSON_NAME] Stair [PERSON_NAME] Flush Mount Team View Client View Orders Team…" at bounding box center [420, 356] width 841 height 713
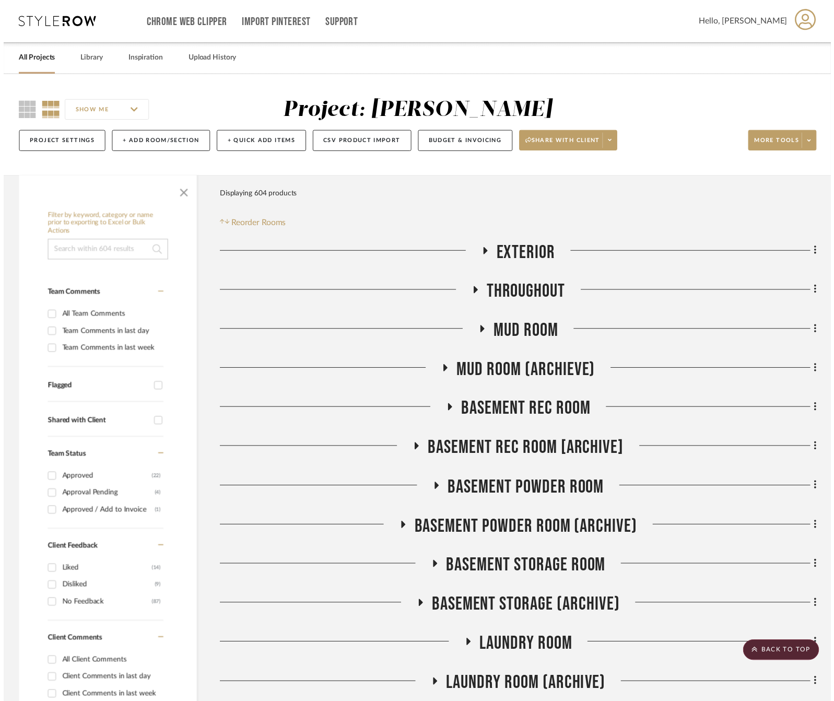
scroll to position [12686, 0]
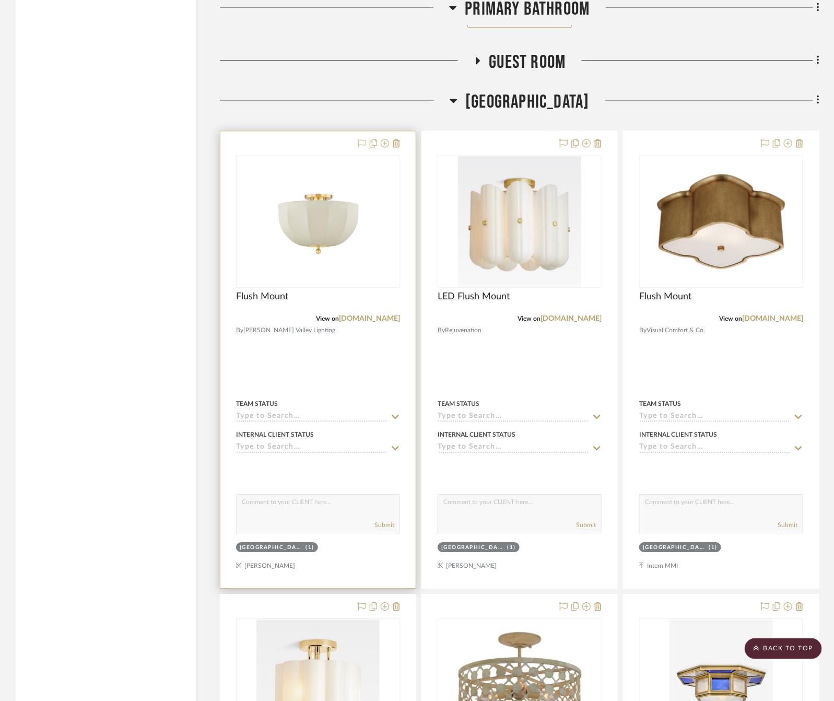
click at [358, 150] on div at bounding box center [377, 143] width 46 height 13
click at [364, 147] on icon at bounding box center [362, 143] width 8 height 8
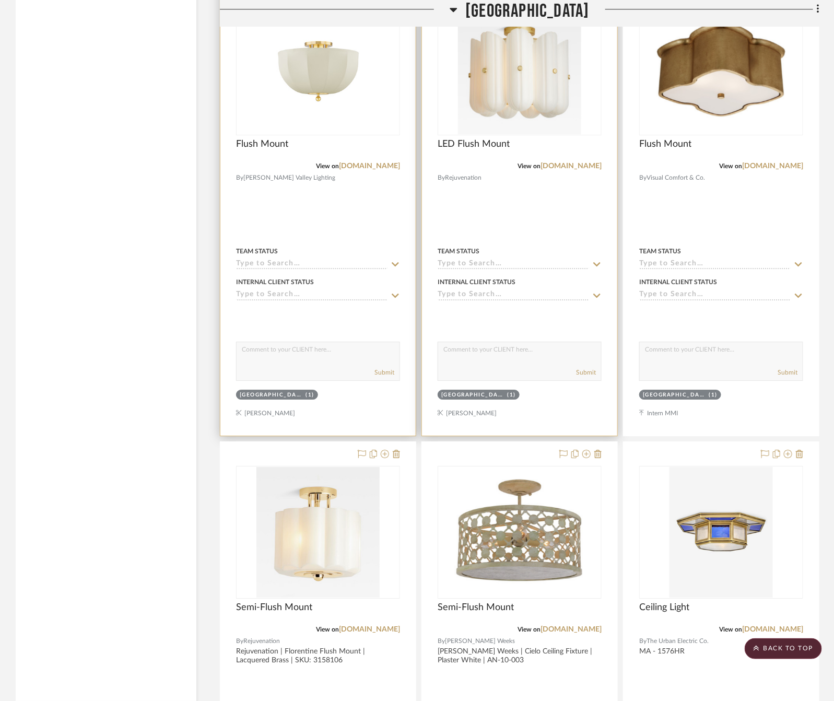
scroll to position [12999, 0]
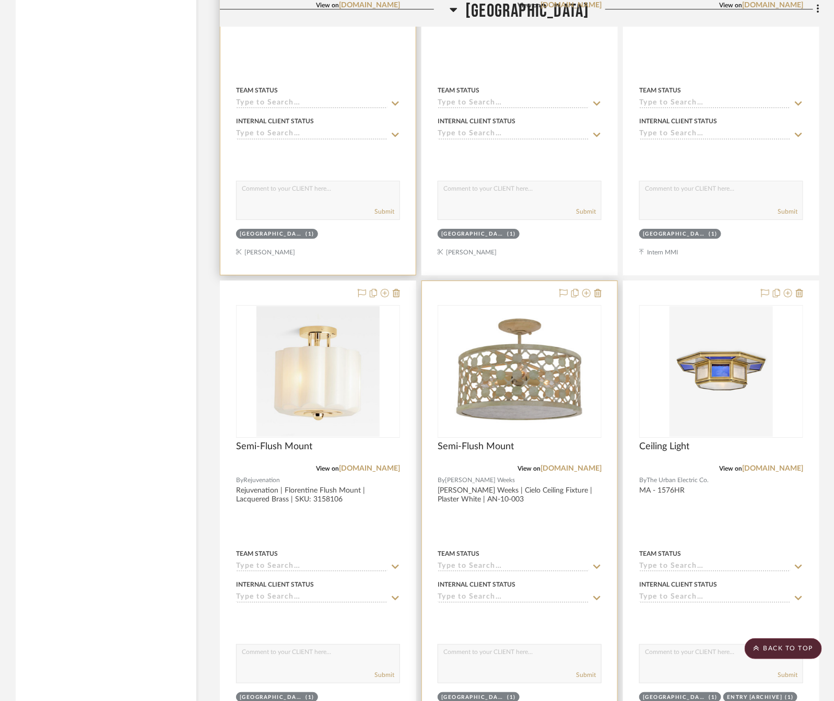
click at [558, 300] on div at bounding box center [579, 293] width 46 height 13
click at [563, 297] on icon at bounding box center [563, 293] width 8 height 8
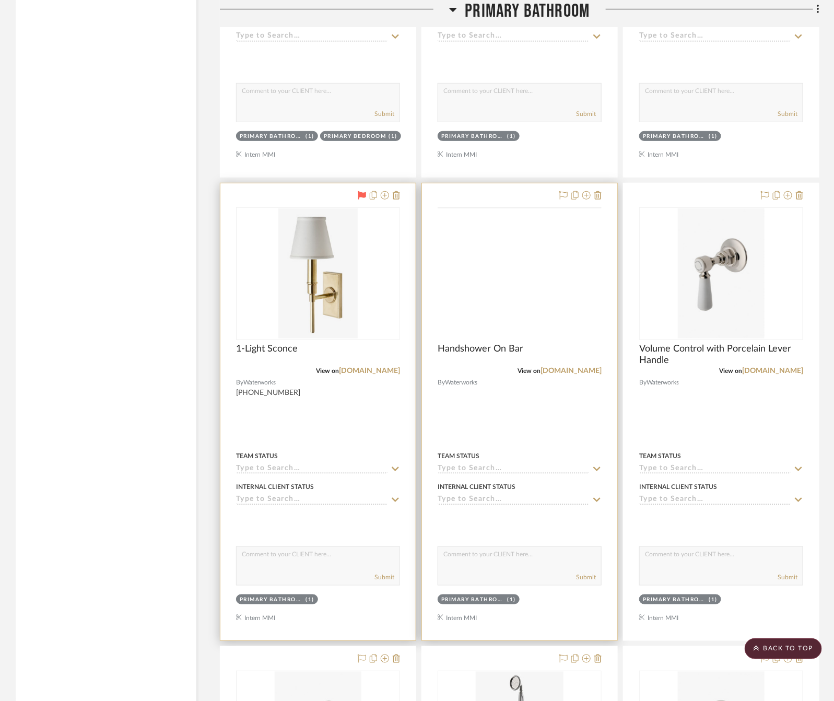
scroll to position [10022, 0]
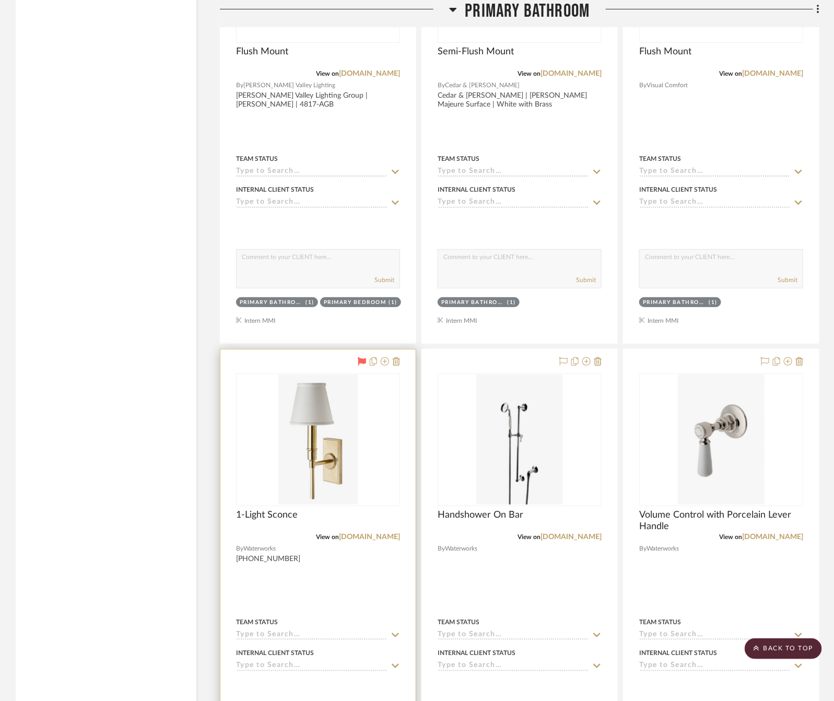
click at [336, 594] on div at bounding box center [317, 577] width 195 height 457
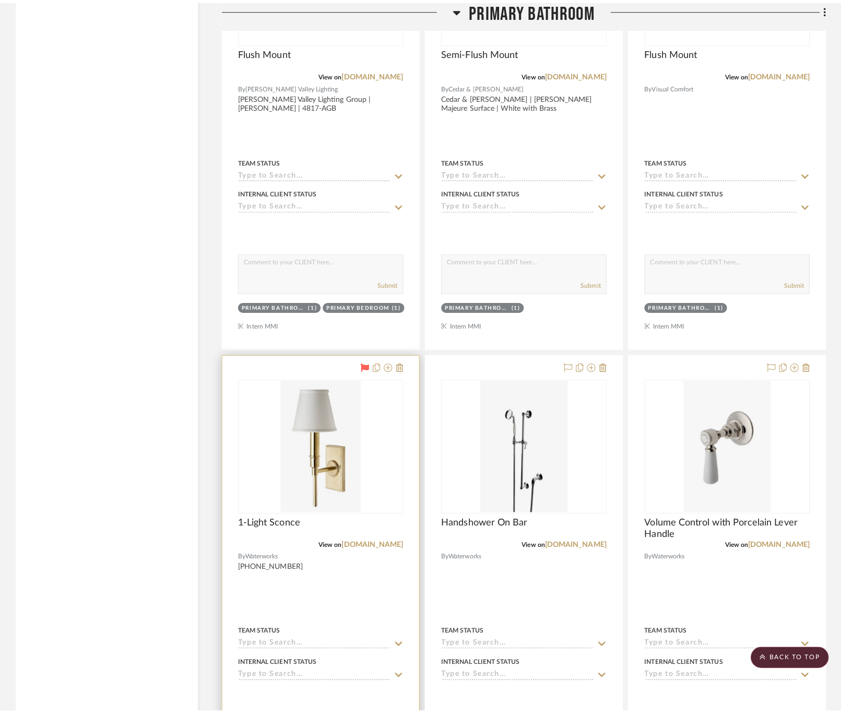
scroll to position [0, 0]
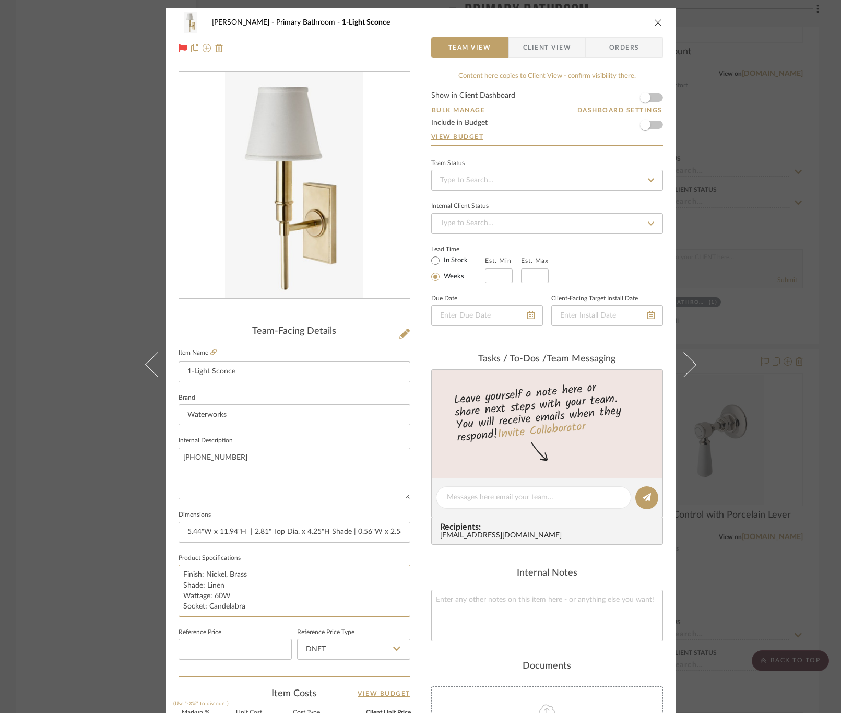
drag, startPoint x: 190, startPoint y: 601, endPoint x: 171, endPoint y: 597, distance: 19.2
click at [171, 597] on div "[PERSON_NAME] Primary Bathroom 1-Light Sconce Team View Client View Orders Team…" at bounding box center [421, 490] width 510 height 965
click at [747, 190] on div "[PERSON_NAME] Primary Bathroom 1-Light Sconce Team View Client View Orders Team…" at bounding box center [420, 356] width 841 height 713
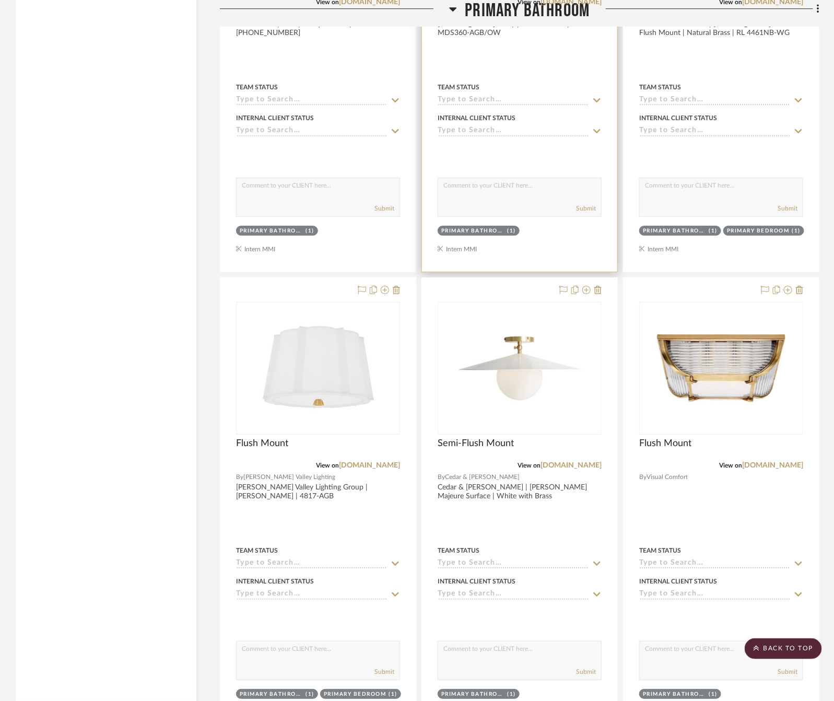
scroll to position [9239, 0]
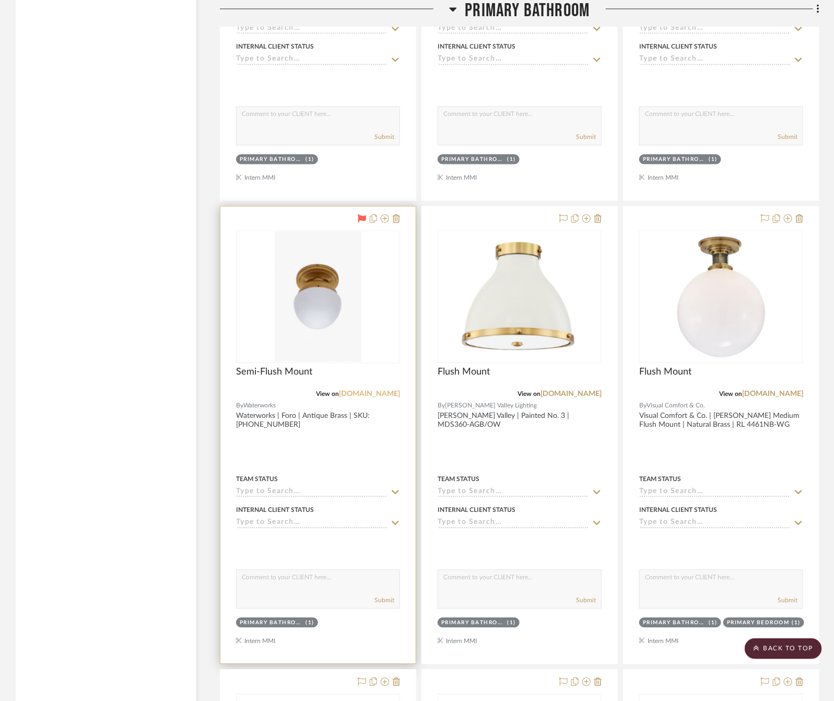
click at [364, 397] on link "[DOMAIN_NAME]" at bounding box center [369, 393] width 61 height 7
click at [298, 465] on div at bounding box center [317, 434] width 195 height 457
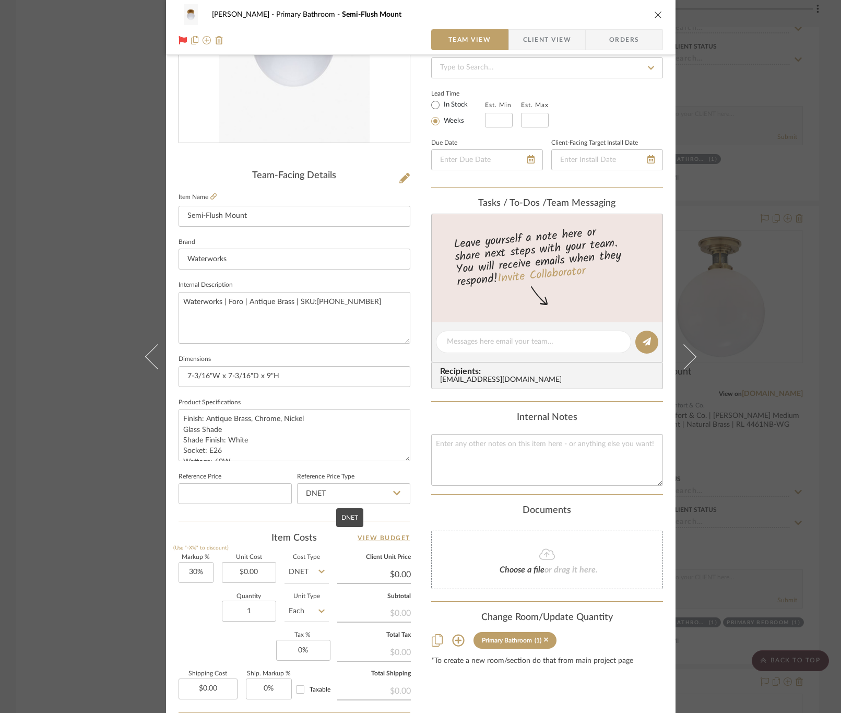
scroll to position [157, 0]
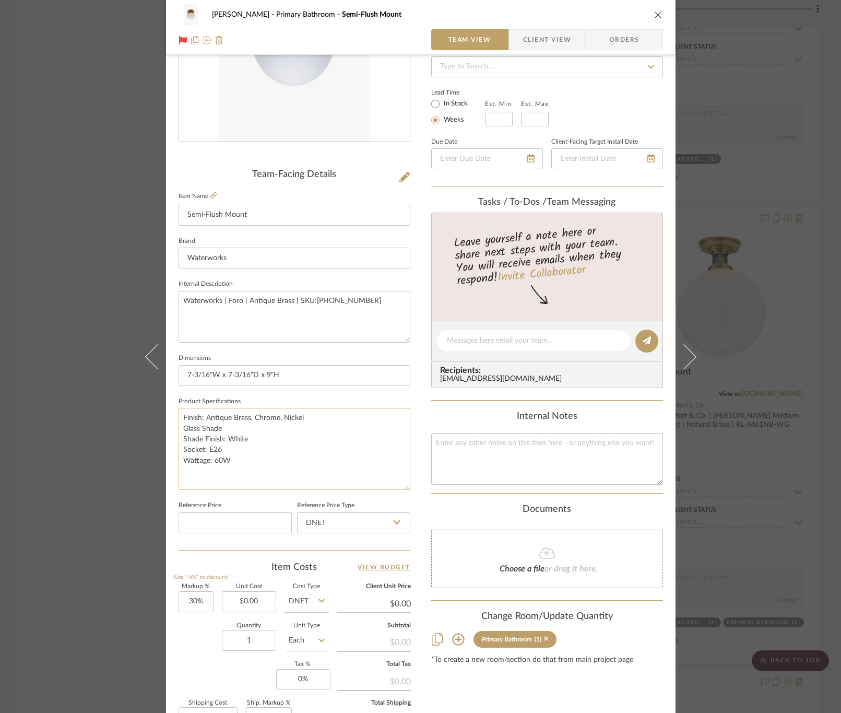
drag, startPoint x: 400, startPoint y: 458, endPoint x: 382, endPoint y: 500, distance: 46.4
click at [389, 490] on textarea "Finish: Antique Brass, Chrome, Nickel Glass Shade Shade Finish: White Socket: E…" at bounding box center [295, 449] width 232 height 82
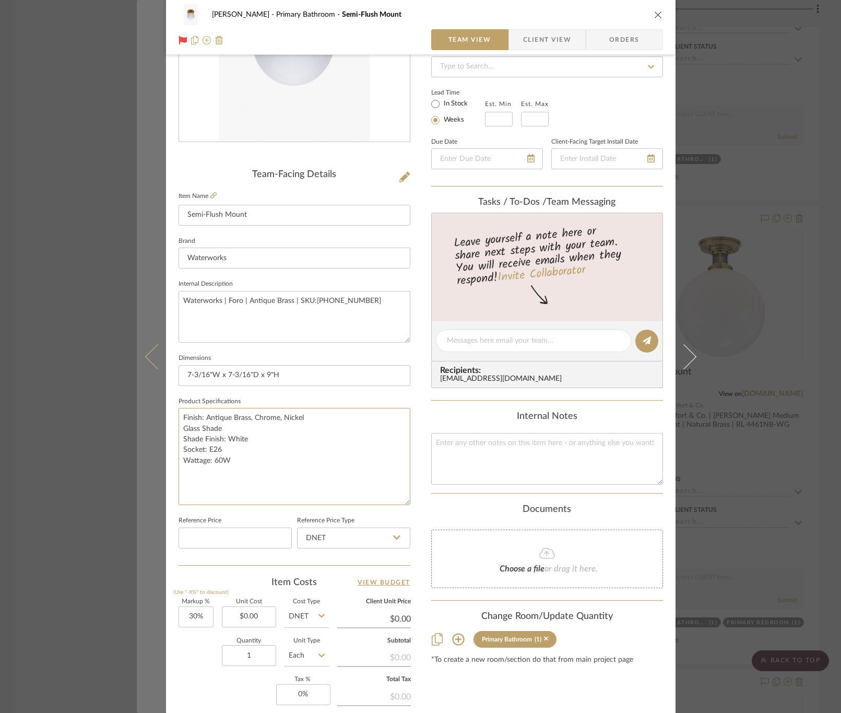
drag, startPoint x: 182, startPoint y: 454, endPoint x: 157, endPoint y: 447, distance: 26.6
click at [157, 447] on mat-dialog-content "[PERSON_NAME] Primary Bathroom Semi-Flush Mount Team View Client View Orders Te…" at bounding box center [421, 356] width 568 height 1010
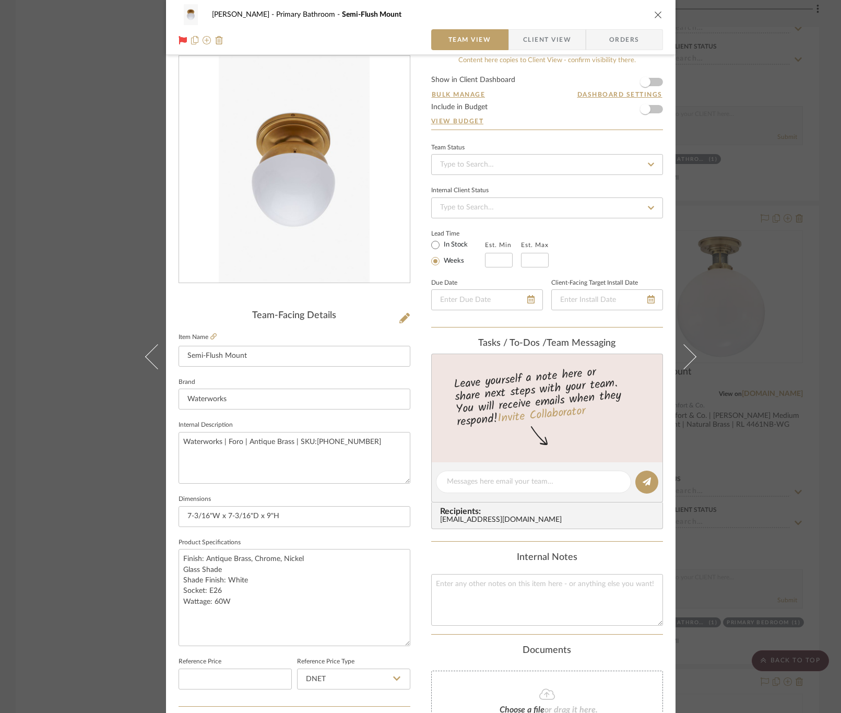
scroll to position [0, 0]
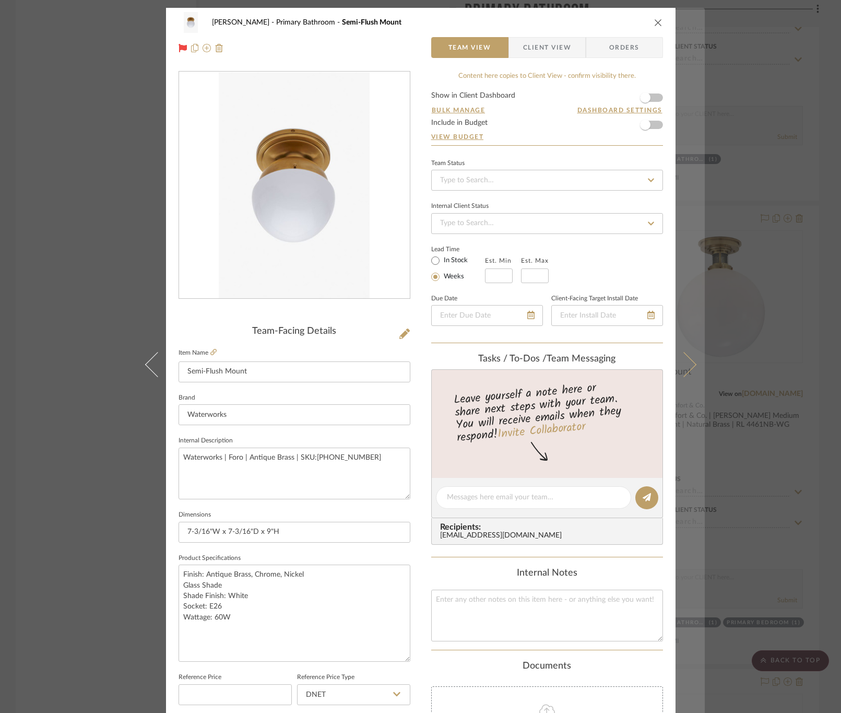
click at [688, 261] on button at bounding box center [690, 364] width 29 height 713
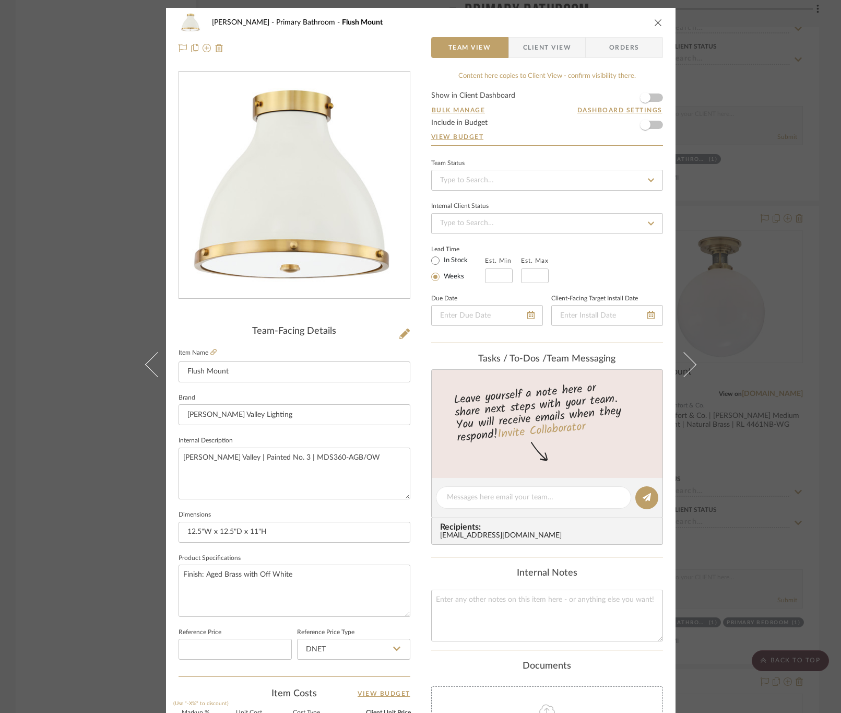
click at [802, 268] on div "[PERSON_NAME] Primary Bathroom Flush Mount Team View Client View Orders Team-Fa…" at bounding box center [420, 356] width 841 height 713
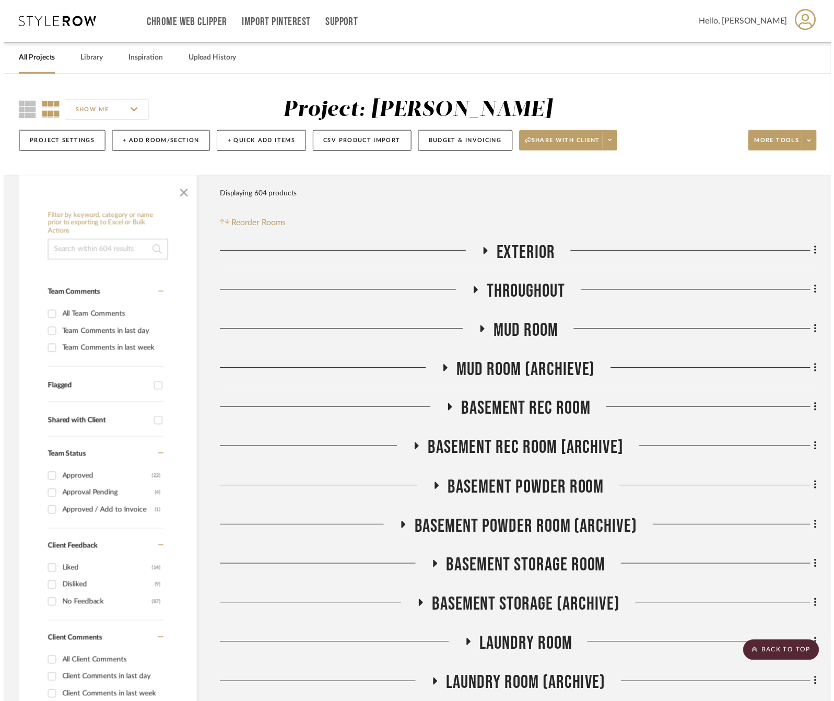
scroll to position [9239, 0]
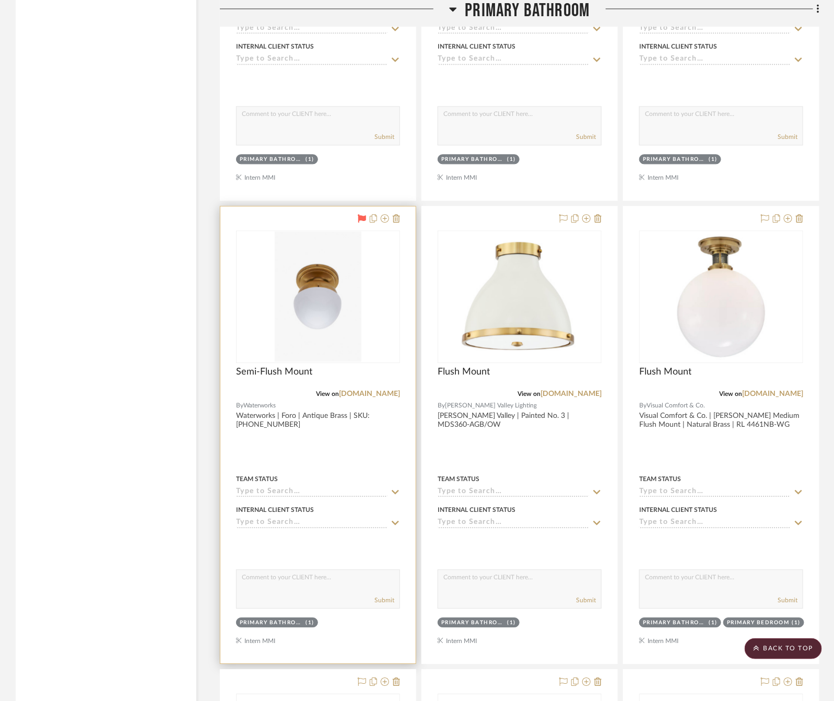
click at [320, 473] on div at bounding box center [317, 434] width 195 height 457
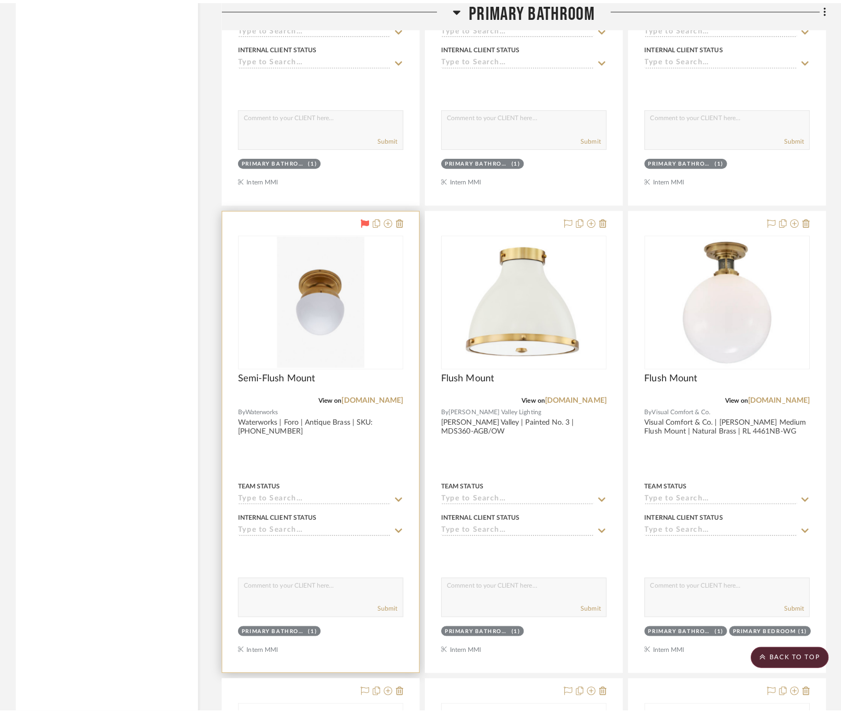
scroll to position [0, 0]
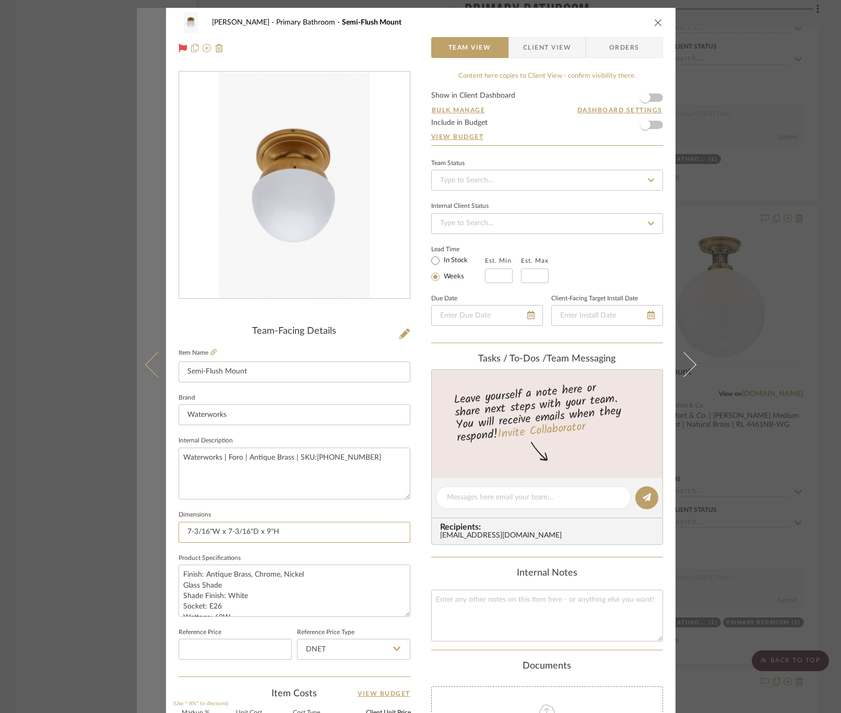
drag, startPoint x: 315, startPoint y: 538, endPoint x: 151, endPoint y: 537, distance: 164.0
click at [151, 537] on mat-dialog-content "[PERSON_NAME] Primary Bathroom Semi-Flush Mount Team View Client View Orders Te…" at bounding box center [421, 490] width 568 height 965
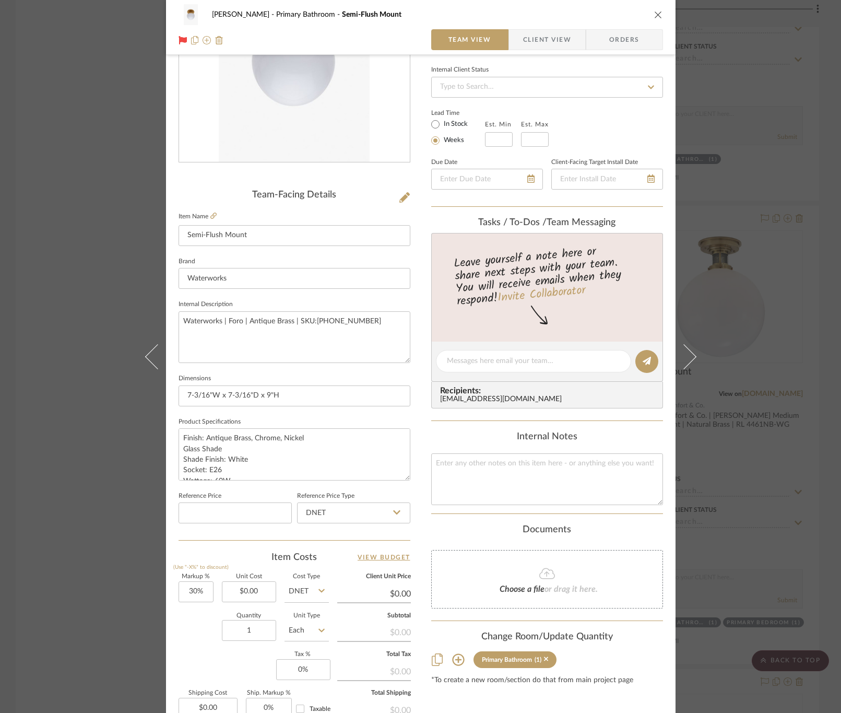
scroll to position [157, 0]
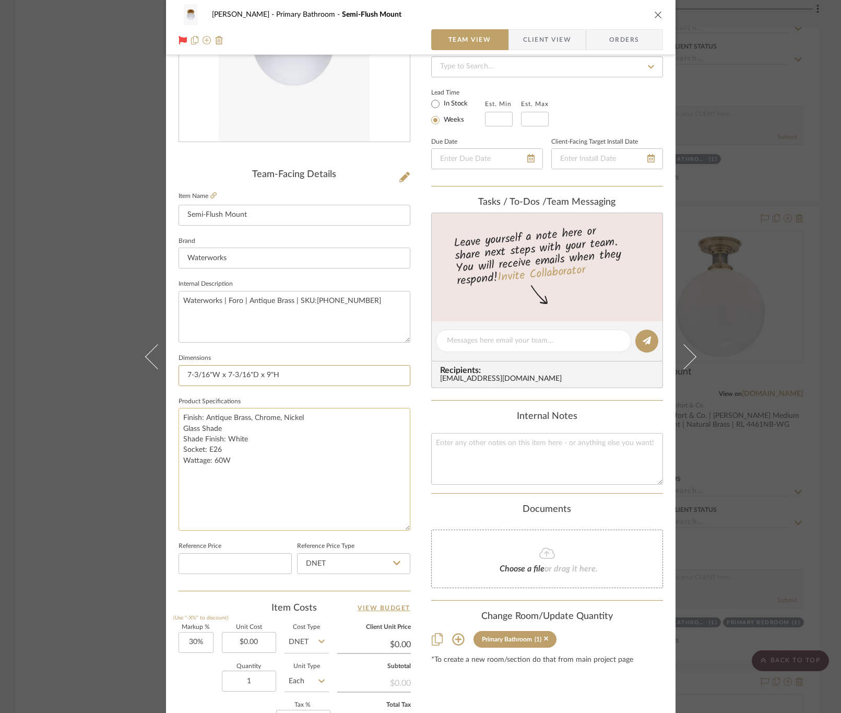
drag, startPoint x: 403, startPoint y: 457, endPoint x: 394, endPoint y: 536, distance: 80.4
click at [395, 531] on textarea "Finish: Antique Brass, Chrome, Nickel Glass Shade Shade Finish: White Socket: E…" at bounding box center [295, 469] width 232 height 123
click at [240, 463] on textarea "Finish: Antique Brass, Chrome, Nickel Glass Shade Shade Finish: White Socket: E…" at bounding box center [295, 474] width 232 height 132
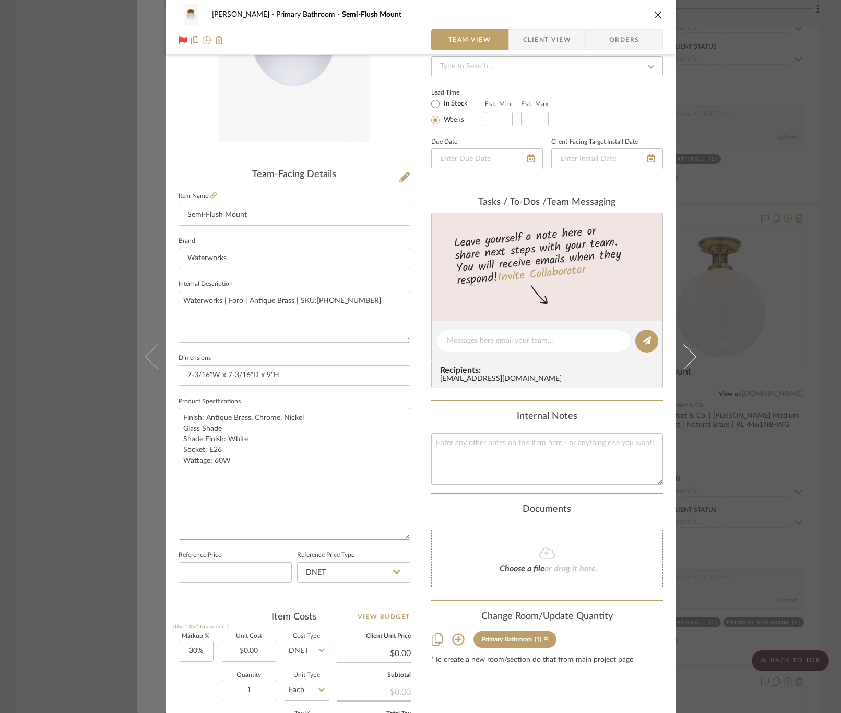
drag, startPoint x: 240, startPoint y: 460, endPoint x: 162, endPoint y: 452, distance: 78.2
click at [162, 452] on mat-dialog-content "[PERSON_NAME] Primary Bathroom Semi-Flush Mount Team View Client View Orders Te…" at bounding box center [421, 373] width 568 height 1044
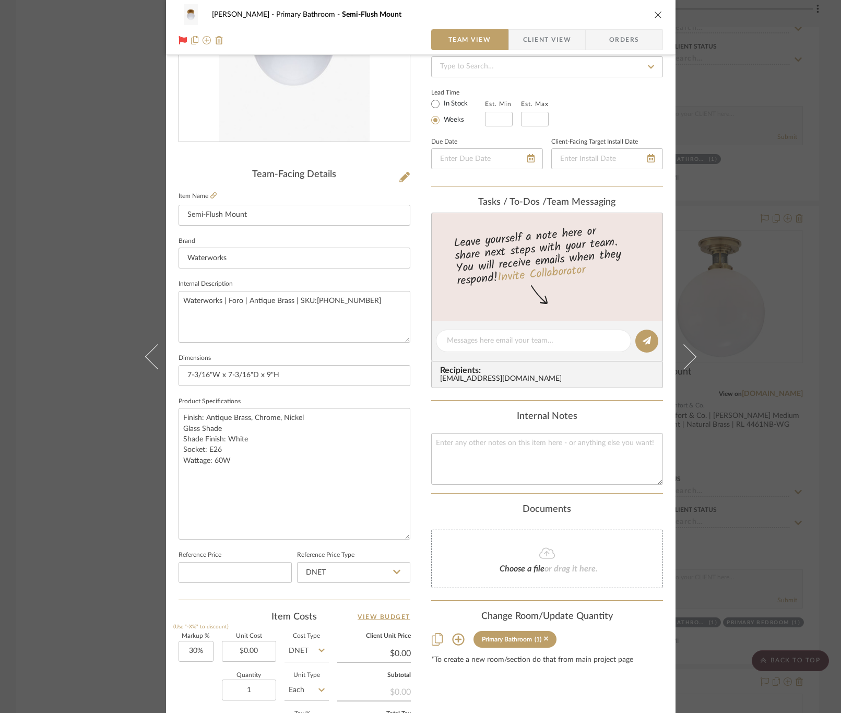
click at [707, 74] on div "[PERSON_NAME] Primary Bathroom Semi-Flush Mount Team View Client View Orders Te…" at bounding box center [420, 356] width 841 height 713
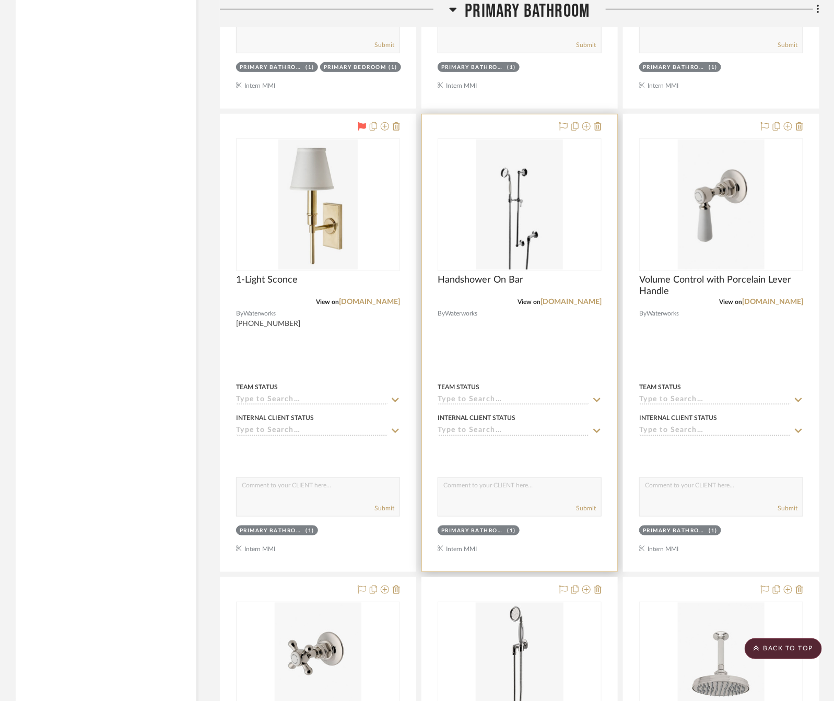
scroll to position [9787, 0]
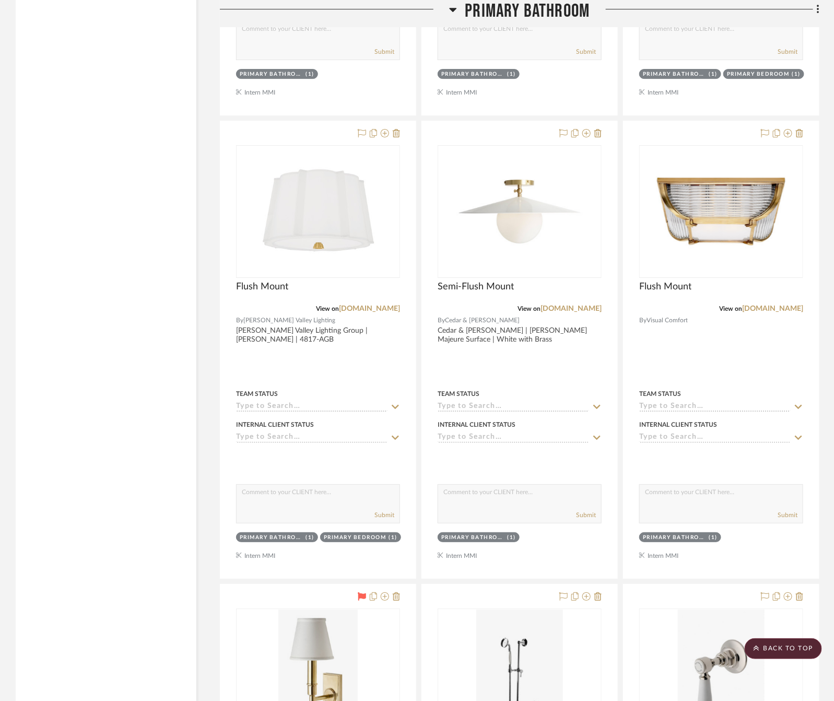
click at [508, 4] on span "Primary Bathroom" at bounding box center [527, 11] width 125 height 22
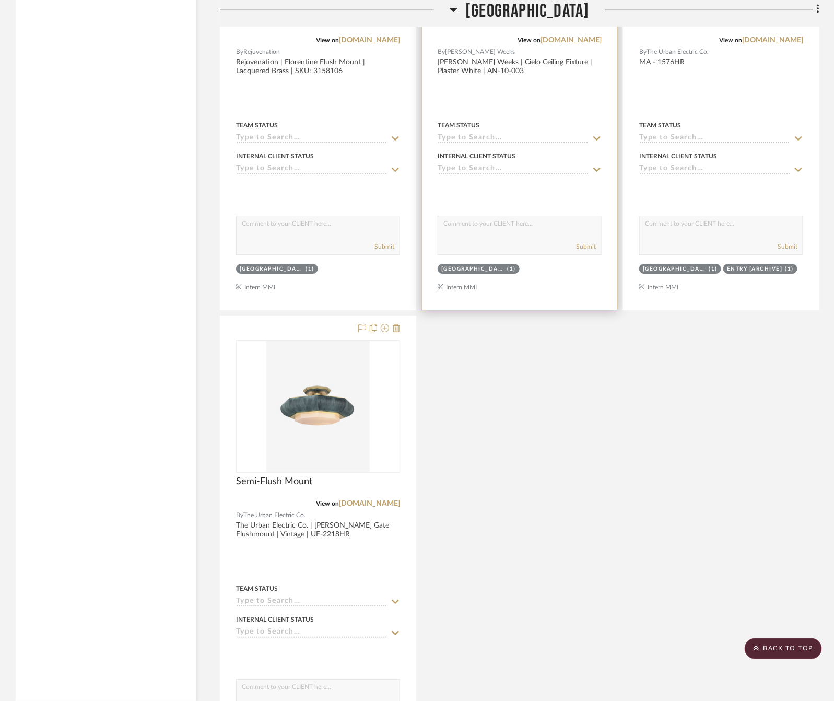
scroll to position [9552, 0]
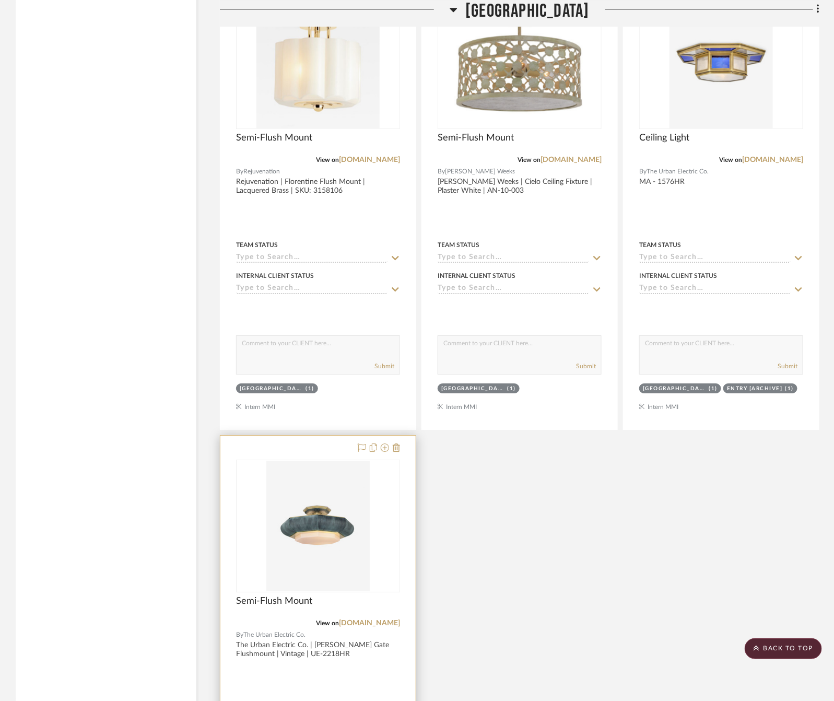
click at [370, 618] on div "Semi-Flush Mount" at bounding box center [318, 606] width 164 height 23
click at [370, 627] on link "[DOMAIN_NAME]" at bounding box center [369, 622] width 61 height 7
click at [287, 628] on div "View on [DOMAIN_NAME]" at bounding box center [318, 622] width 164 height 9
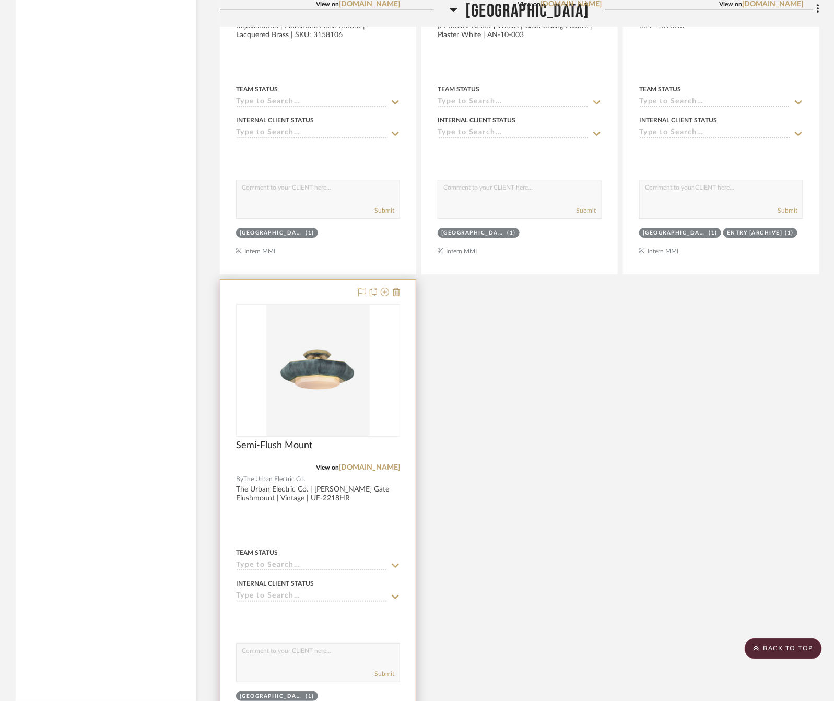
scroll to position [9709, 0]
click at [351, 553] on div at bounding box center [317, 507] width 195 height 457
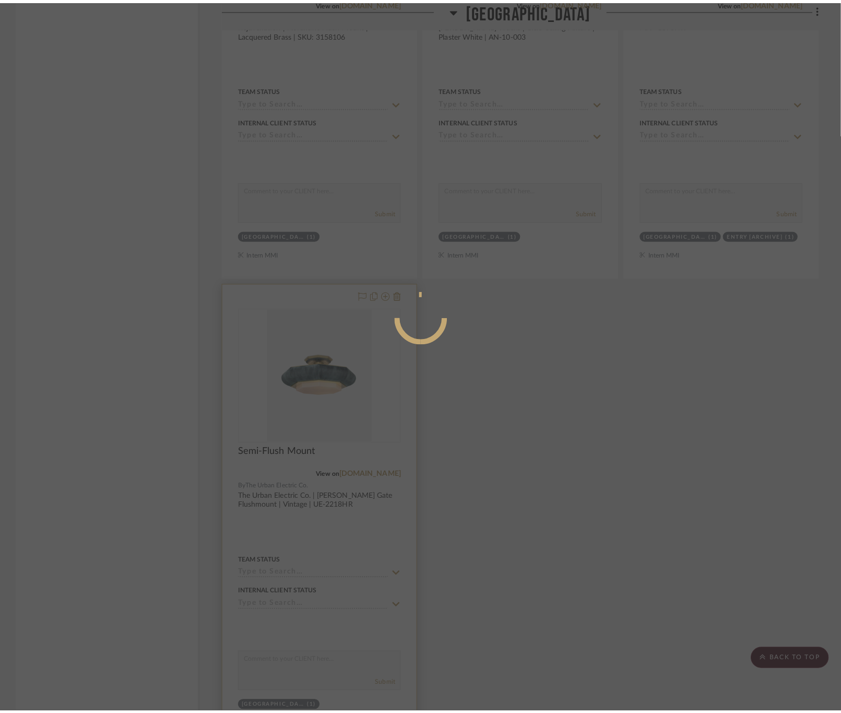
scroll to position [0, 0]
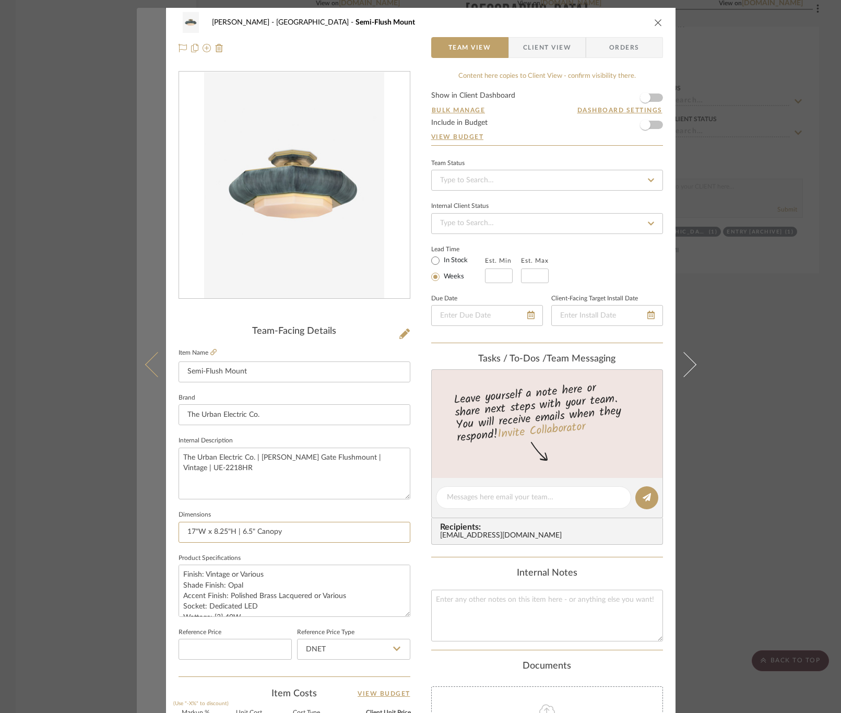
drag, startPoint x: 285, startPoint y: 533, endPoint x: 137, endPoint y: 533, distance: 148.3
click at [137, 533] on mat-dialog-content "[PERSON_NAME] Stair [PERSON_NAME] Semi-Flush Mount Team View Client View Orders…" at bounding box center [421, 490] width 568 height 965
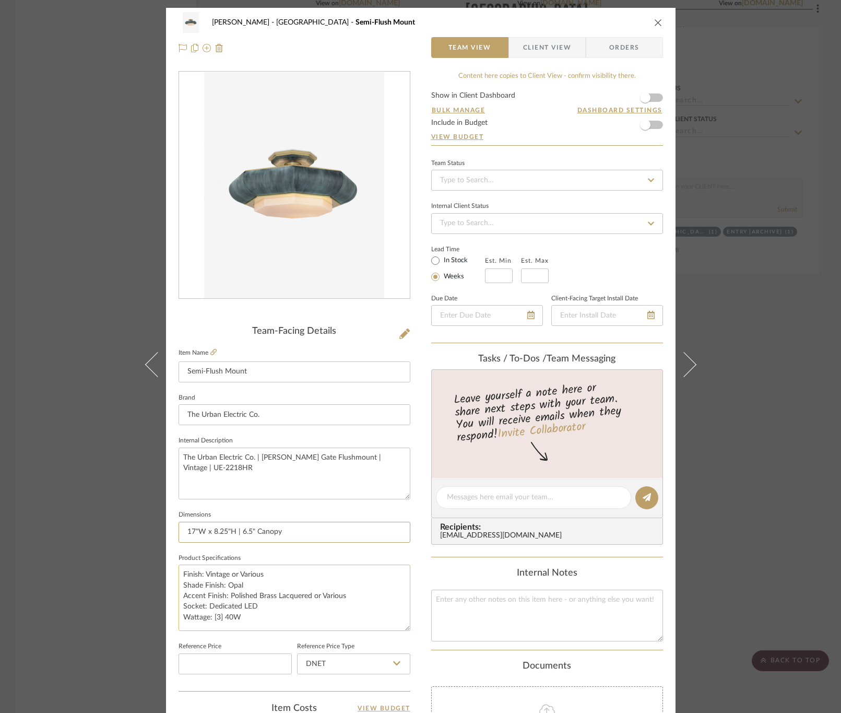
drag, startPoint x: 402, startPoint y: 611, endPoint x: 377, endPoint y: 649, distance: 45.6
click at [392, 631] on textarea "Finish: Vintage or Various Shade Finish: Opal Accent Finish: Polished Brass Lac…" at bounding box center [295, 598] width 232 height 66
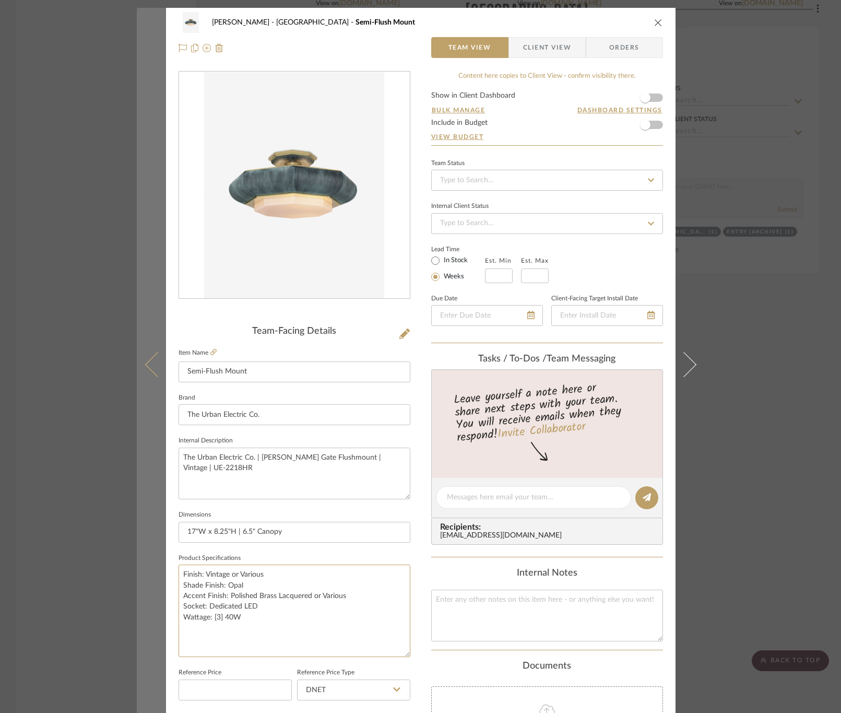
drag, startPoint x: 268, startPoint y: 616, endPoint x: 158, endPoint y: 604, distance: 110.9
click at [158, 604] on mat-dialog-content "[PERSON_NAME] Stair [PERSON_NAME] Semi-Flush Mount Team View Client View Orders…" at bounding box center [421, 510] width 568 height 1005
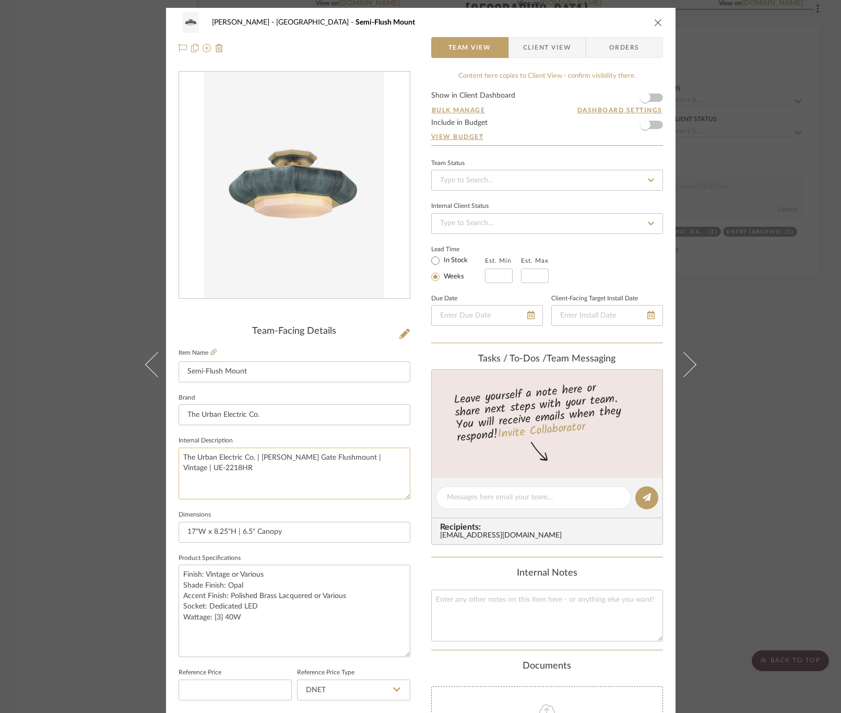
drag, startPoint x: 212, startPoint y: 465, endPoint x: 368, endPoint y: 453, distance: 157.2
click at [368, 453] on textarea "The Urban Electric Co. | [PERSON_NAME] Gate Flushmount | Vintage | UE-2218HR" at bounding box center [295, 474] width 232 height 52
click at [778, 181] on div "[PERSON_NAME] Stair [PERSON_NAME] Semi-Flush Mount Team View Client View Orders…" at bounding box center [420, 356] width 841 height 713
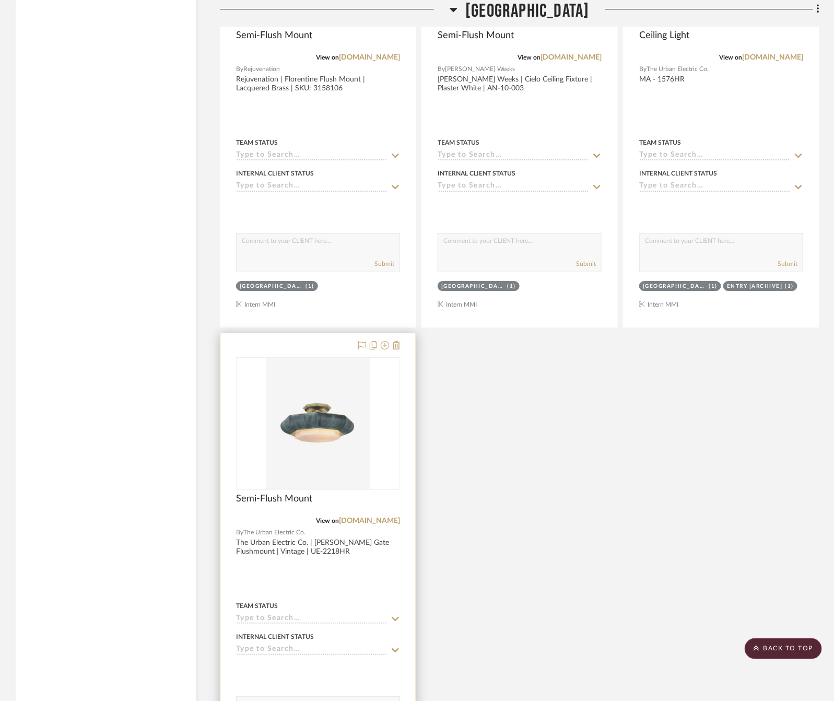
scroll to position [9709, 0]
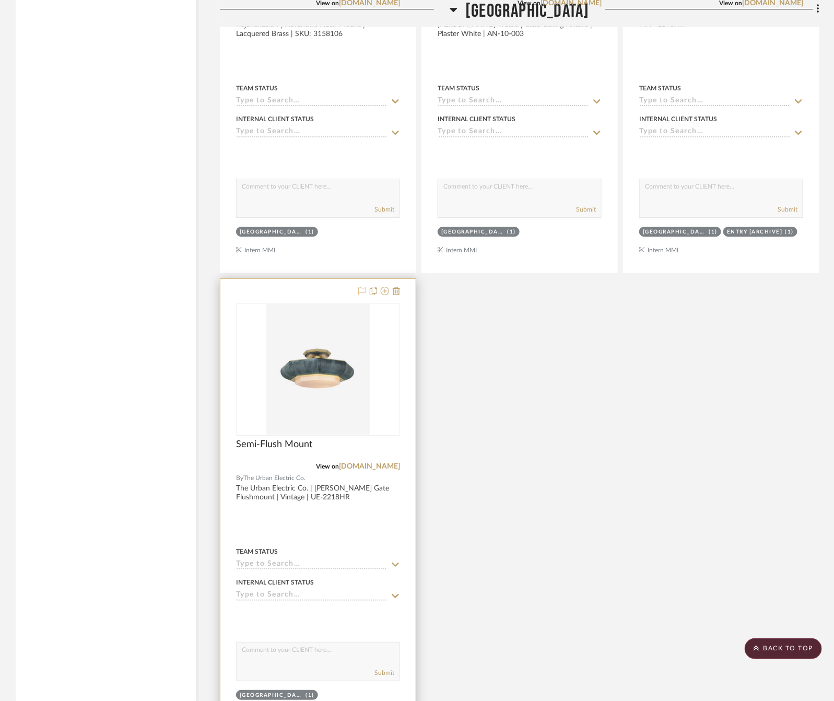
click at [359, 295] on icon at bounding box center [362, 291] width 8 height 8
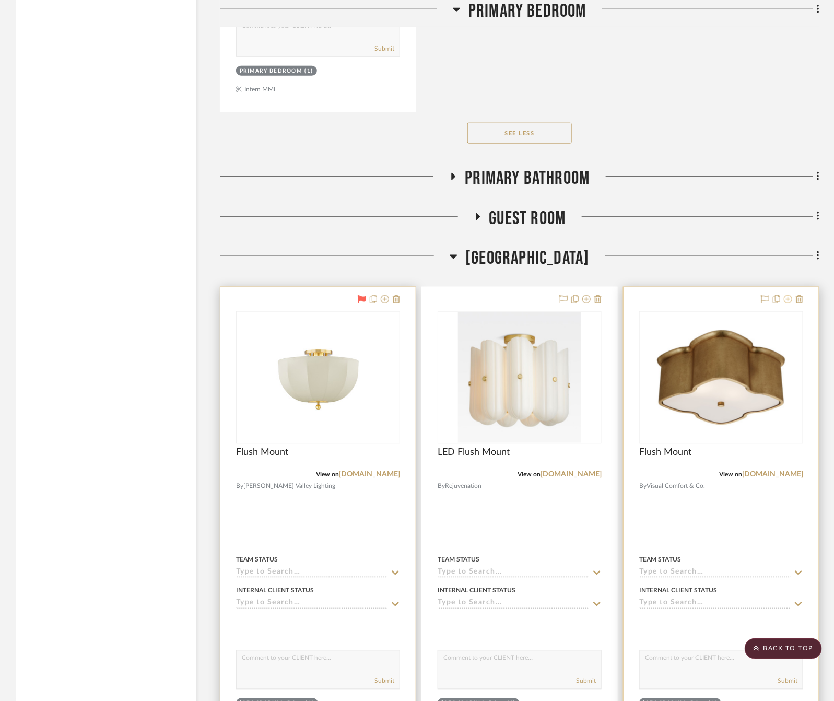
scroll to position [8769, 0]
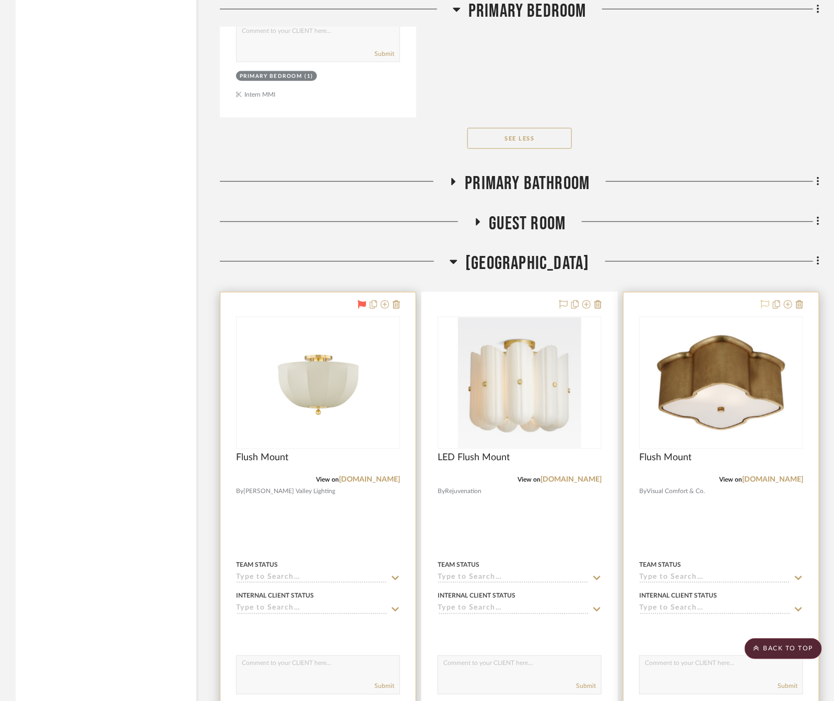
click at [768, 309] on icon at bounding box center [765, 304] width 8 height 8
click at [768, 484] on link "[DOMAIN_NAME]" at bounding box center [772, 479] width 61 height 7
click at [705, 544] on div at bounding box center [721, 520] width 195 height 457
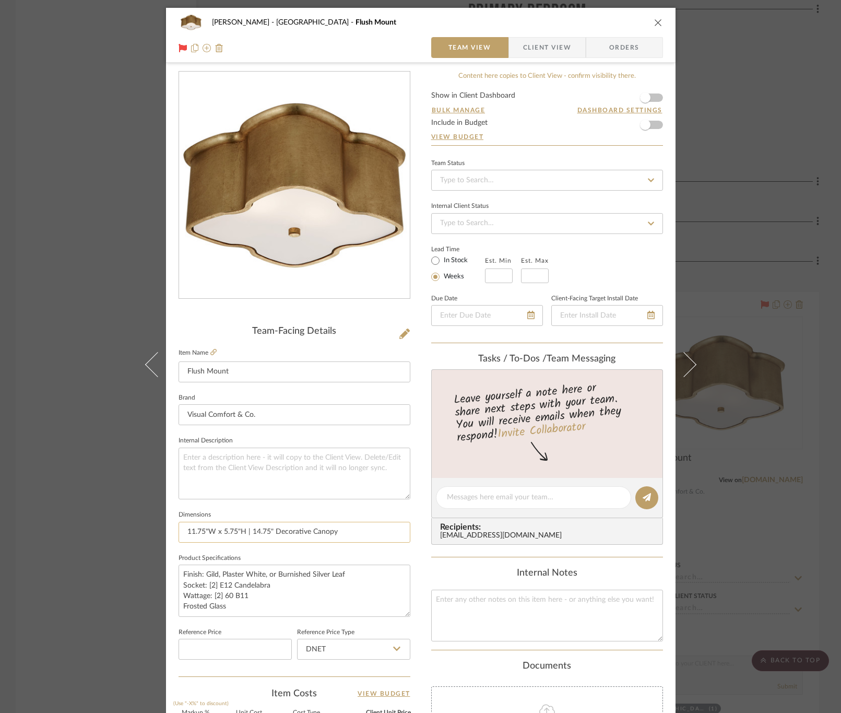
scroll to position [78, 0]
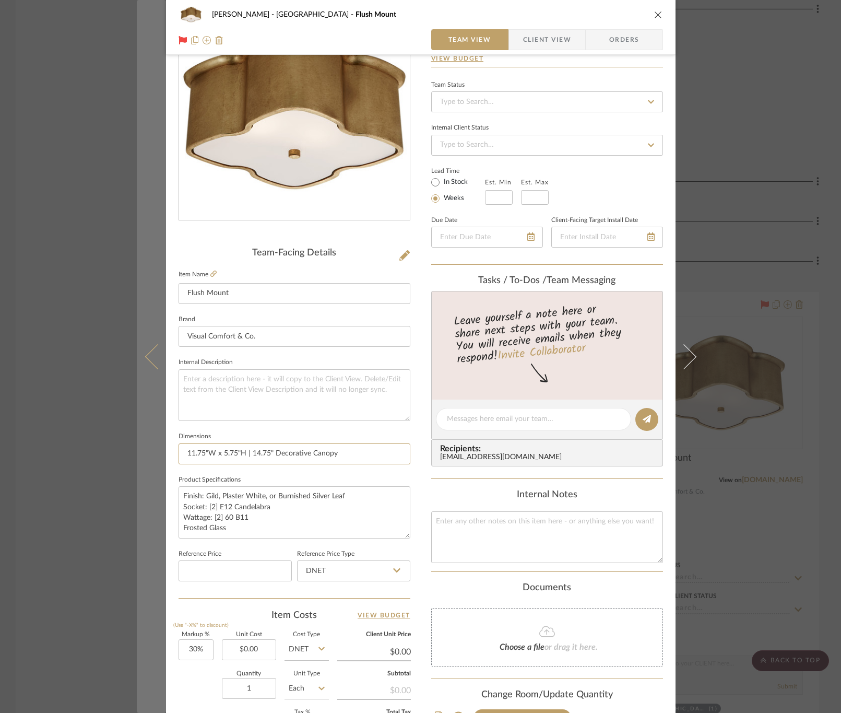
drag, startPoint x: 359, startPoint y: 447, endPoint x: 148, endPoint y: 449, distance: 211.5
click at [148, 449] on mat-dialog-content "[PERSON_NAME] Stair [PERSON_NAME] Flush Mount Team View Client View Orders Team…" at bounding box center [421, 411] width 568 height 965
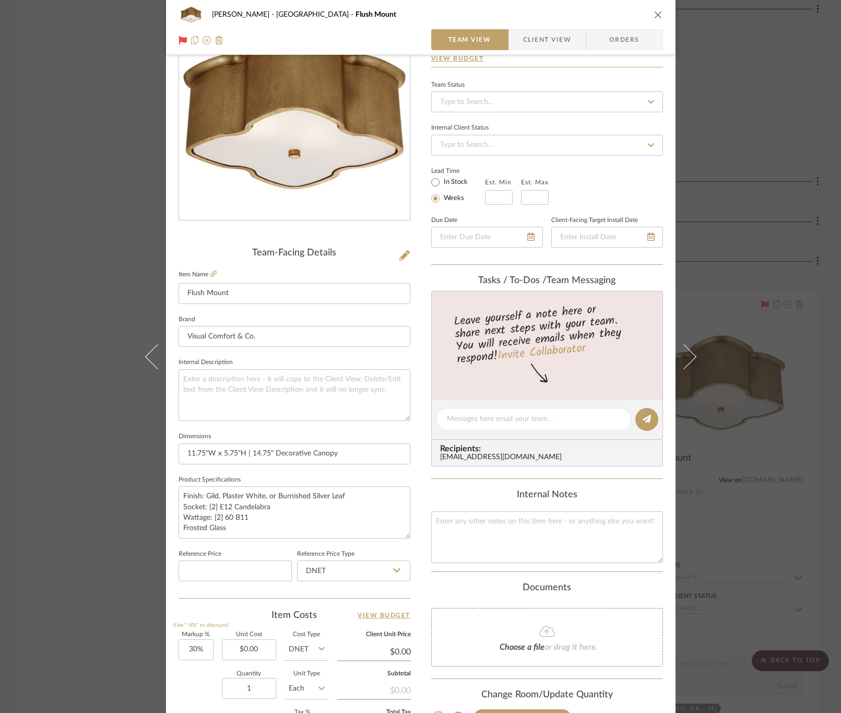
click at [811, 143] on div "[PERSON_NAME] Stair [PERSON_NAME] Flush Mount Team View Client View Orders Team…" at bounding box center [420, 356] width 841 height 713
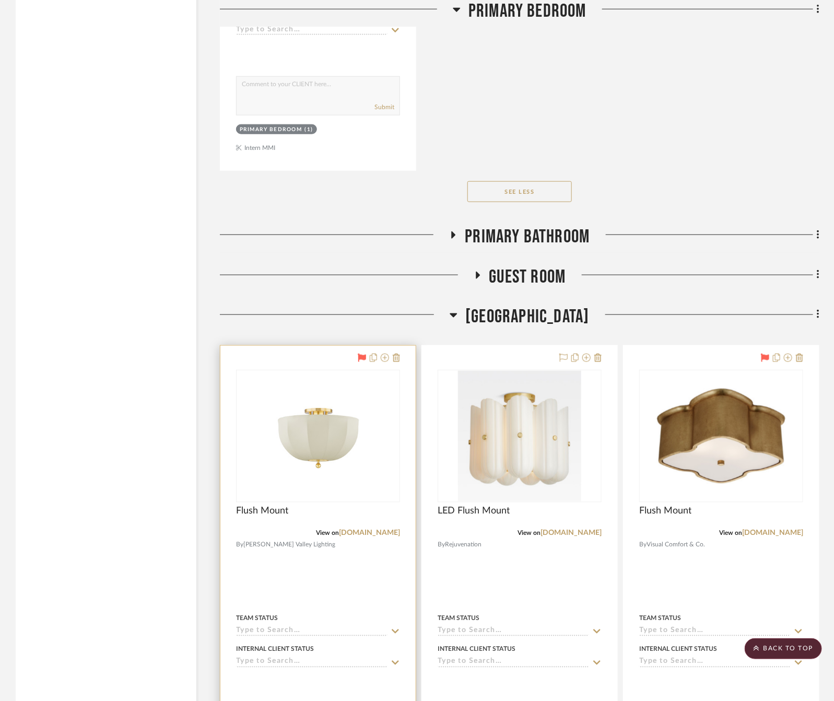
scroll to position [8690, 0]
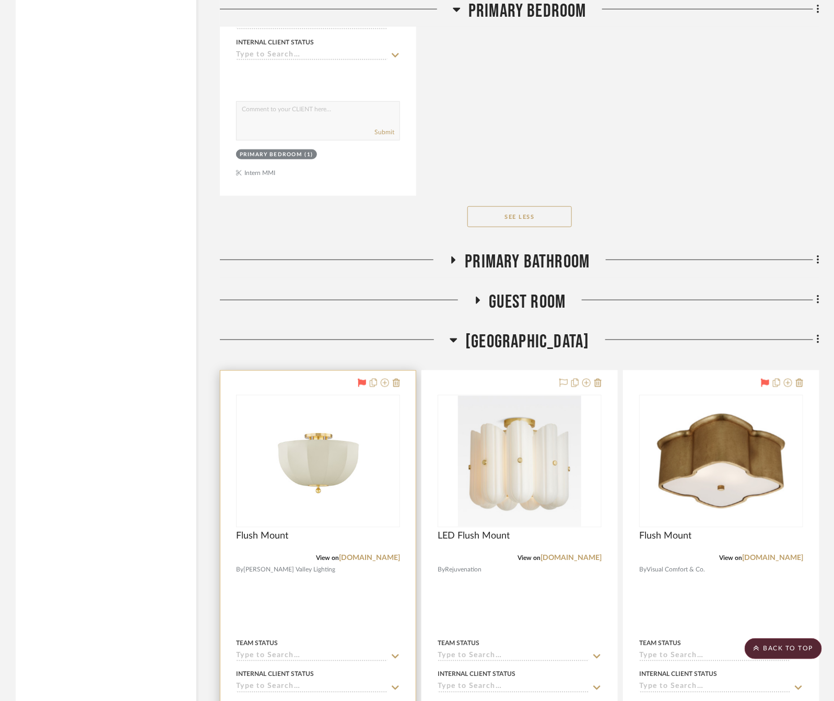
click at [513, 353] on span "[GEOGRAPHIC_DATA]" at bounding box center [527, 342] width 124 height 22
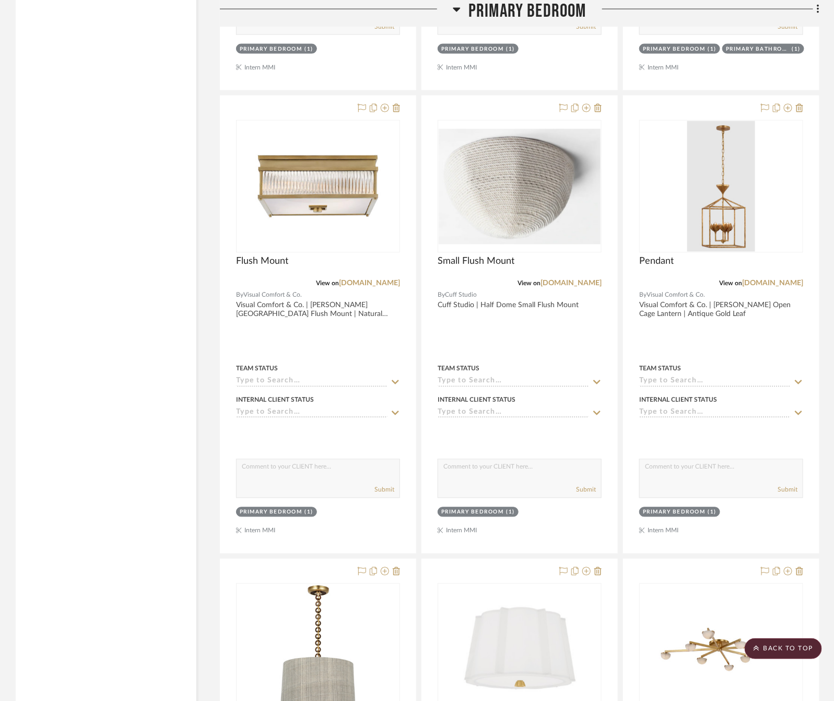
scroll to position [2187, 0]
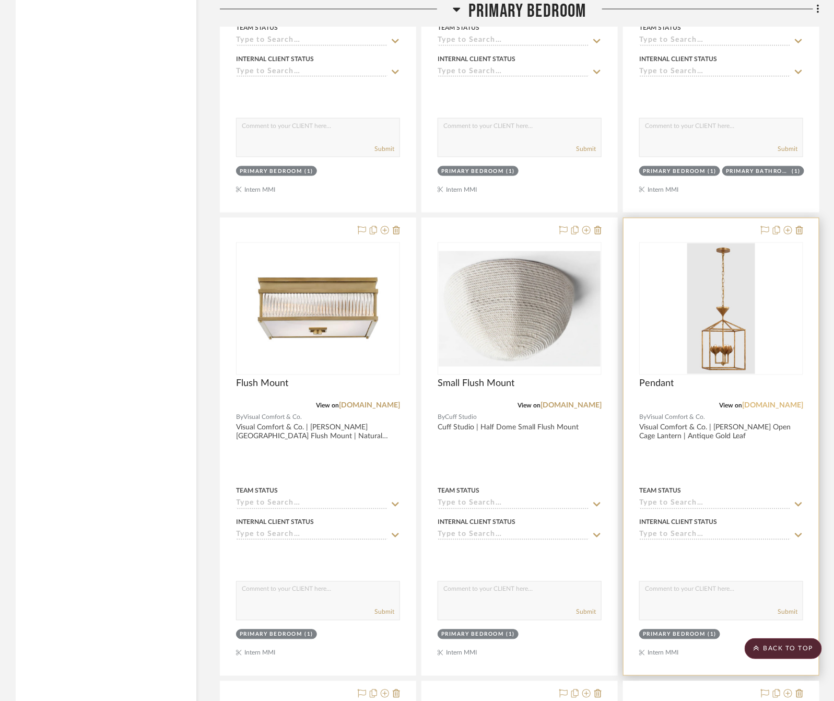
click at [770, 409] on link "[DOMAIN_NAME]" at bounding box center [772, 405] width 61 height 7
